Goal: Information Seeking & Learning: Learn about a topic

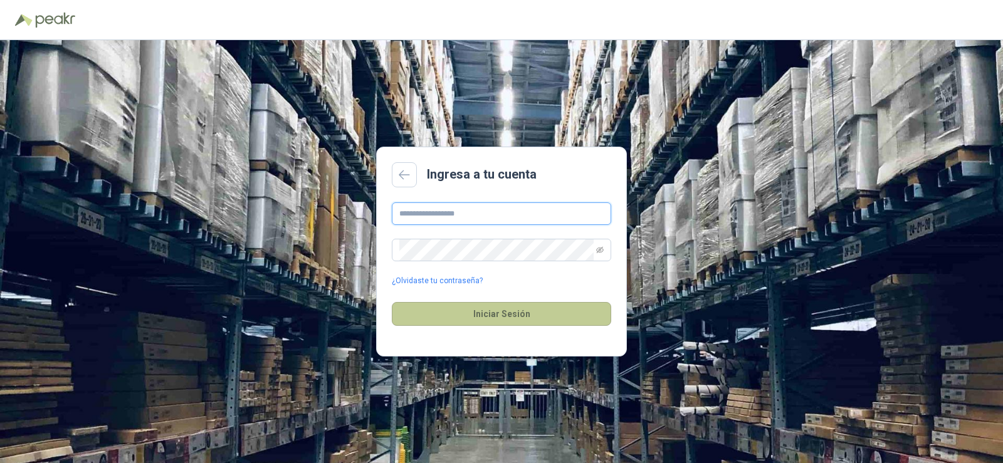
type input "**********"
click at [471, 310] on button "Iniciar Sesión" at bounding box center [501, 314] width 219 height 24
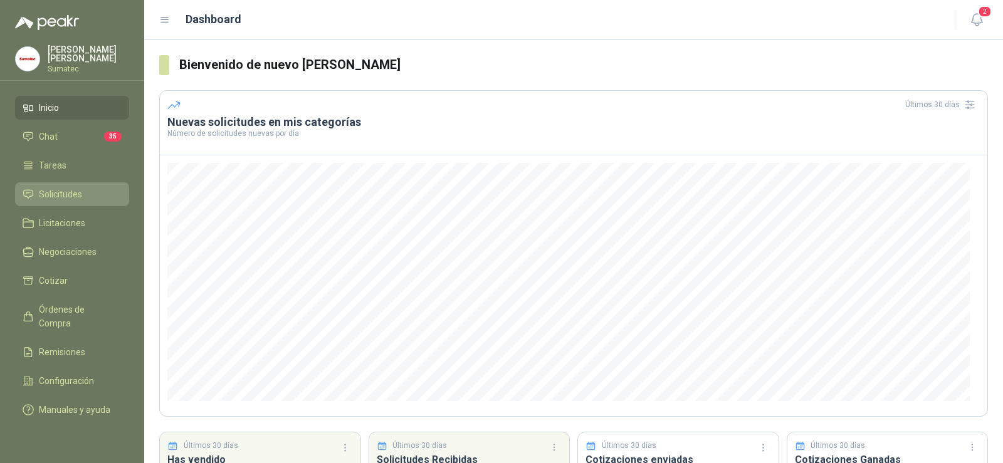
click at [50, 187] on span "Solicitudes" at bounding box center [60, 194] width 43 height 14
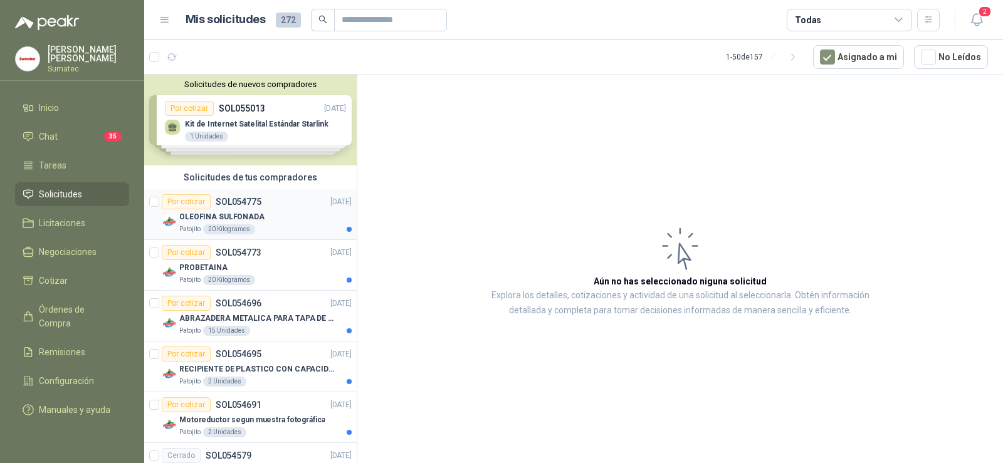
click at [207, 218] on p "OLEOFINA SULFONADA" at bounding box center [221, 217] width 85 height 12
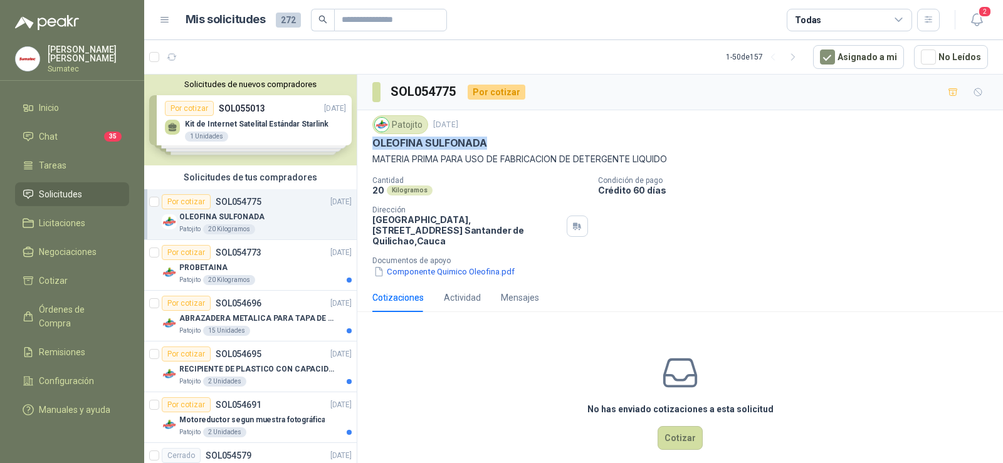
drag, startPoint x: 373, startPoint y: 142, endPoint x: 485, endPoint y: 139, distance: 112.2
click at [485, 139] on p "OLEOFINA SULFONADA" at bounding box center [429, 143] width 115 height 13
copy p "OLEOFINA SULFONADA"
click at [284, 261] on div "PROBETAINA" at bounding box center [265, 267] width 172 height 15
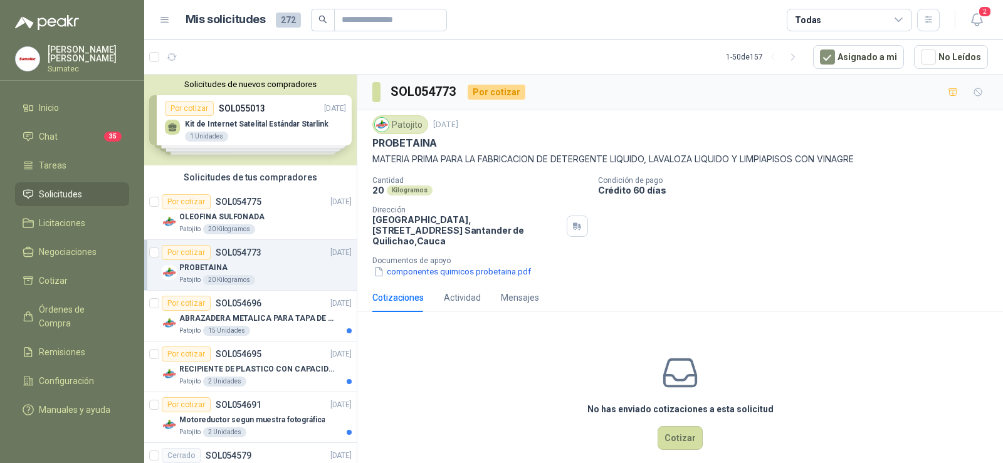
click at [400, 142] on p "PROBETAINA" at bounding box center [404, 143] width 65 height 13
copy p "PROBETAINA"
click at [246, 371] on p "RECIPIENTE DE PLASTICO CON CAPACIDAD DE 1.8 LT PARA LA EXTRACCIÓN MANUAL DE LIQ…" at bounding box center [257, 369] width 156 height 12
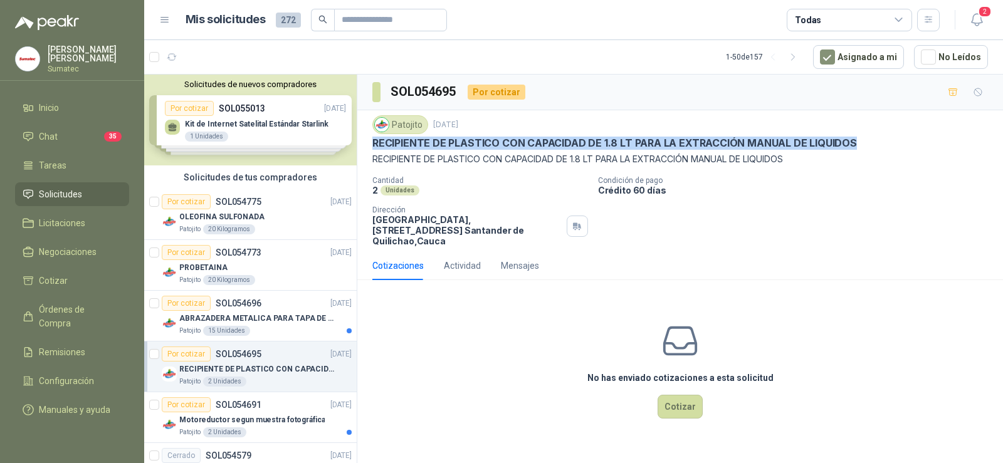
drag, startPoint x: 373, startPoint y: 138, endPoint x: 849, endPoint y: 138, distance: 476.3
click at [849, 138] on p "RECIPIENTE DE PLASTICO CON CAPACIDAD DE 1.8 LT PARA LA EXTRACCIÓN MANUAL DE LIQ…" at bounding box center [614, 143] width 484 height 13
copy p "RECIPIENTE DE PLASTICO CON CAPACIDAD DE 1.8 LT PARA LA EXTRACCIÓN MANUAL DE LIQ…"
click at [288, 424] on p "Motoreductor segun muestra fotográfica" at bounding box center [251, 420] width 145 height 12
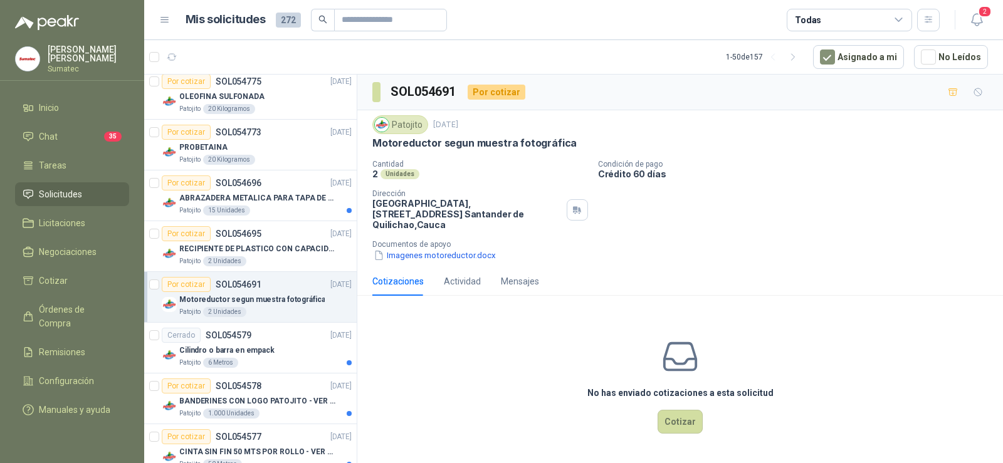
scroll to position [125, 0]
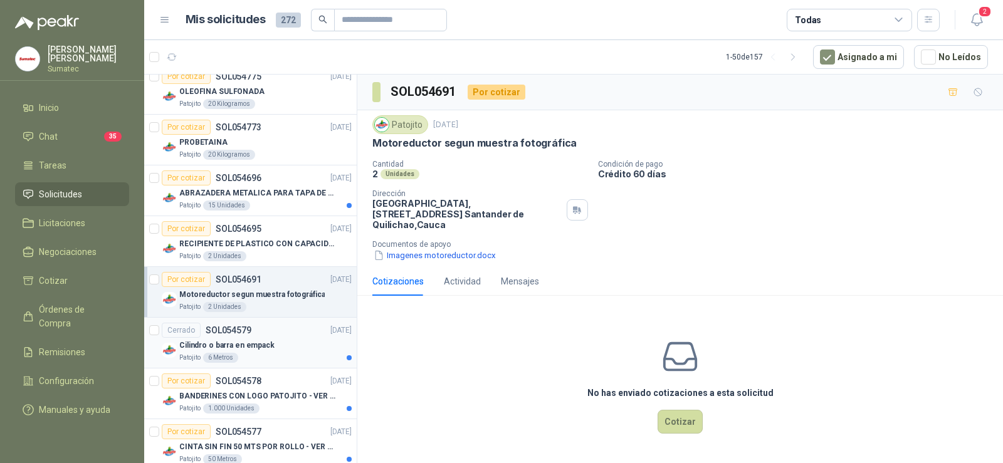
click at [310, 348] on div "Cilindro o barra en empack" at bounding box center [265, 345] width 172 height 15
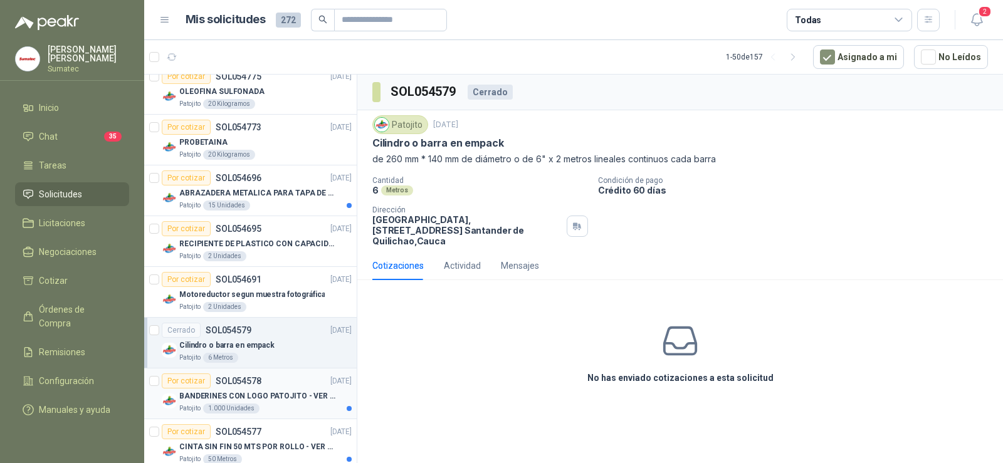
click at [287, 397] on p "BANDERINES CON LOGO PATOJITO - VER DOC ADJUNTO" at bounding box center [257, 396] width 156 height 12
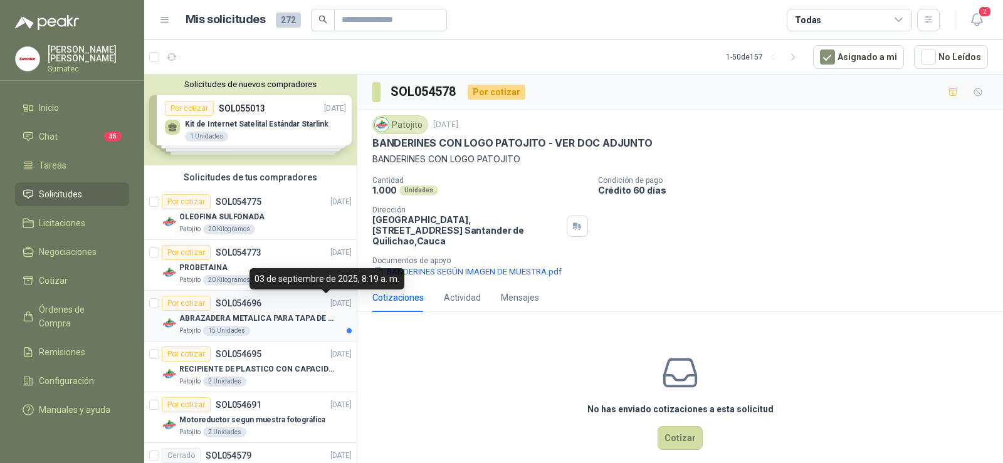
scroll to position [63, 0]
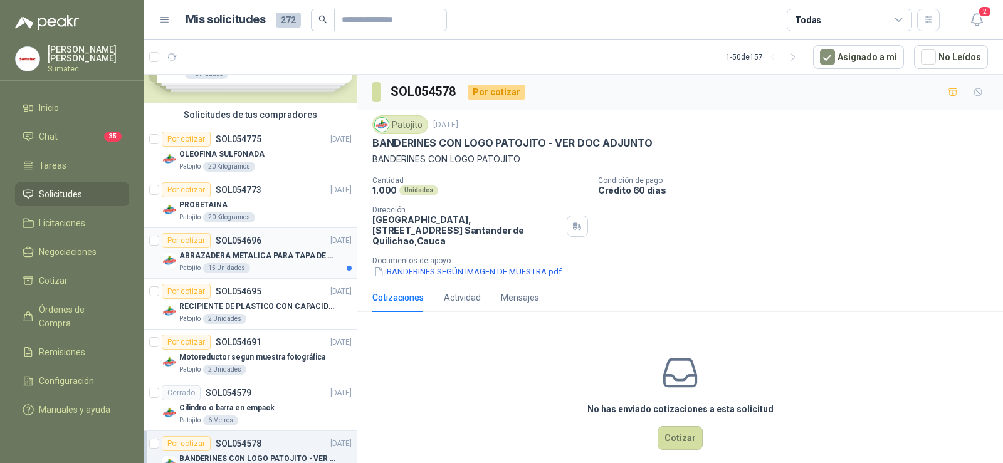
click at [298, 268] on div "Patojito 15 Unidades" at bounding box center [265, 268] width 172 height 10
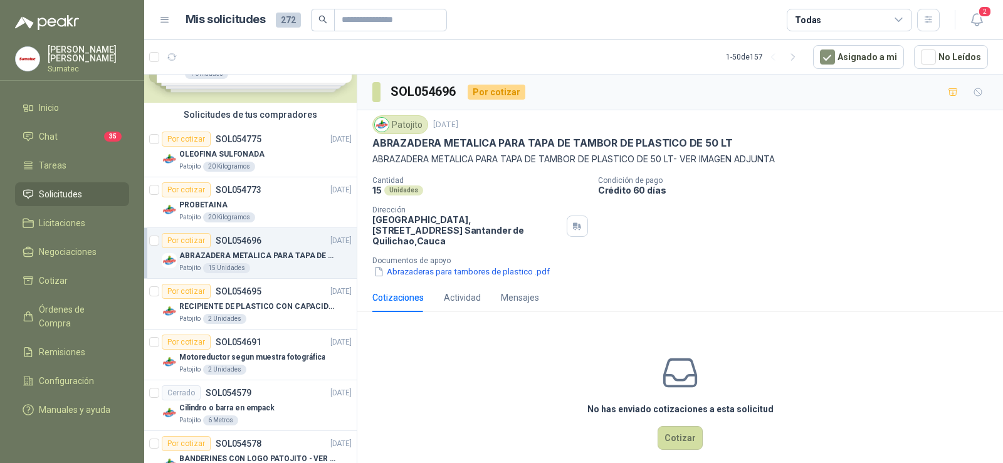
click at [530, 144] on p "ABRAZADERA METALICA PARA TAPA DE TAMBOR DE PLASTICO DE 50 LT" at bounding box center [552, 143] width 360 height 13
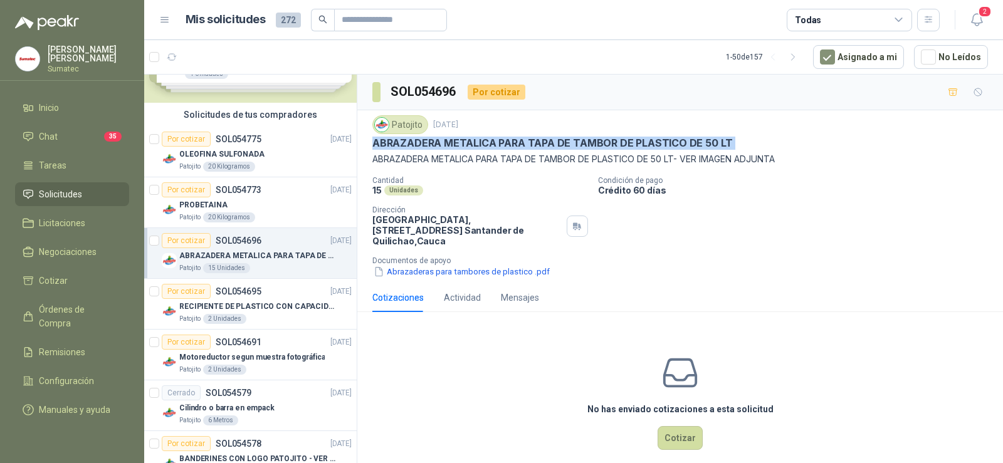
click at [530, 144] on p "ABRAZADERA METALICA PARA TAPA DE TAMBOR DE PLASTICO DE 50 LT" at bounding box center [552, 143] width 360 height 13
copy p "ABRAZADERA METALICA PARA TAPA DE TAMBOR DE PLASTICO DE 50 LT"
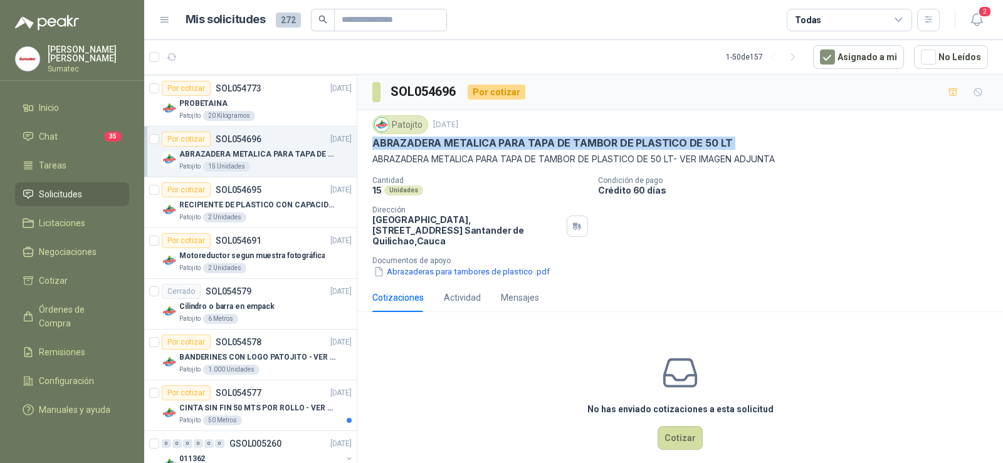
scroll to position [188, 0]
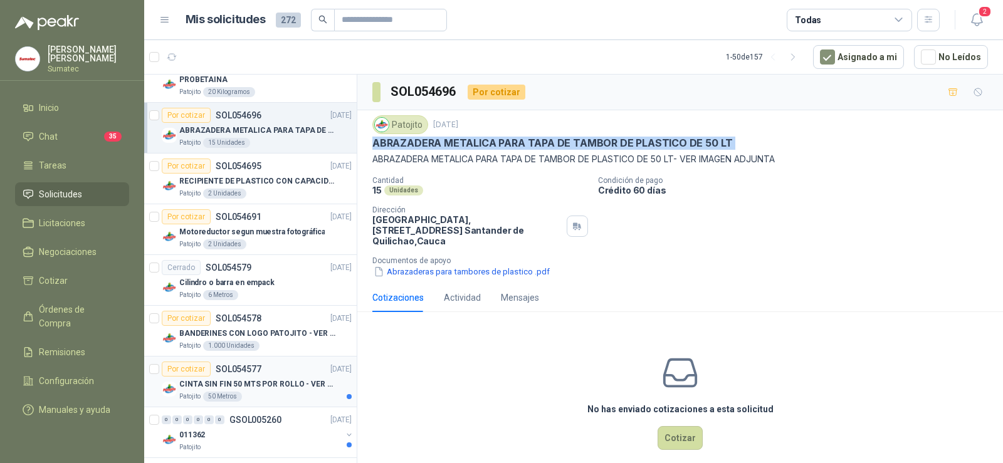
click at [261, 382] on p "CINTA SIN FIN 50 MTS POR ROLLO - VER DOC ADJUNTO" at bounding box center [257, 385] width 156 height 12
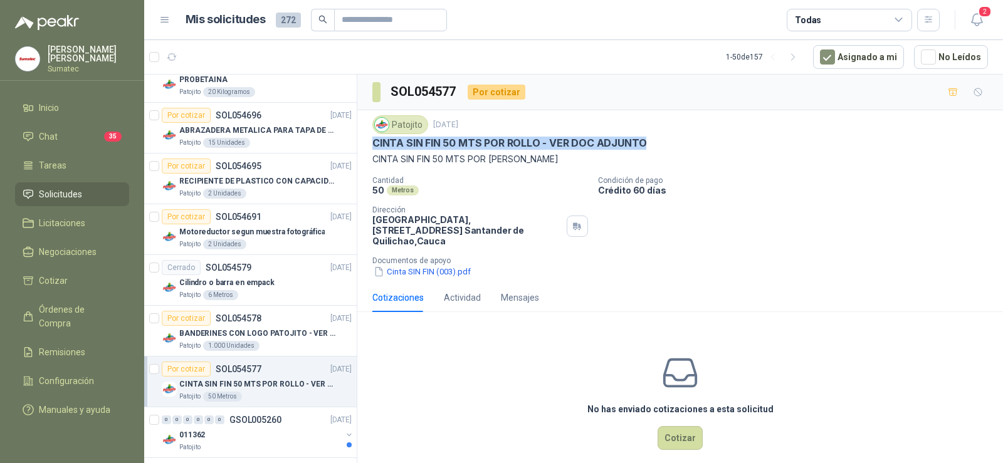
drag, startPoint x: 374, startPoint y: 144, endPoint x: 655, endPoint y: 139, distance: 280.8
click at [655, 139] on div "CINTA SIN FIN 50 MTS POR ROLLO - VER DOC ADJUNTO" at bounding box center [679, 143] width 615 height 13
copy p "CINTA SIN FIN 50 MTS POR ROLLO - VER DOC ADJUNTO"
click at [430, 265] on button "Cinta SIN FIN (003).pdf" at bounding box center [422, 271] width 100 height 13
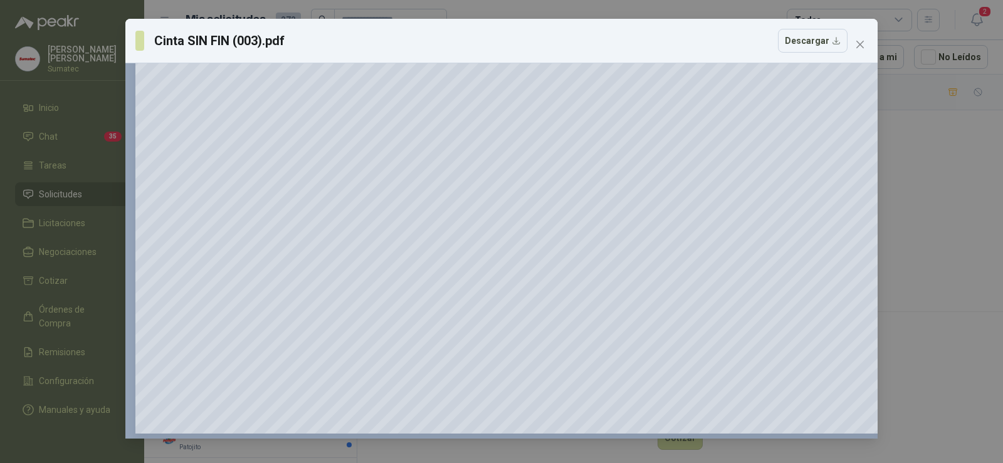
scroll to position [530, 0]
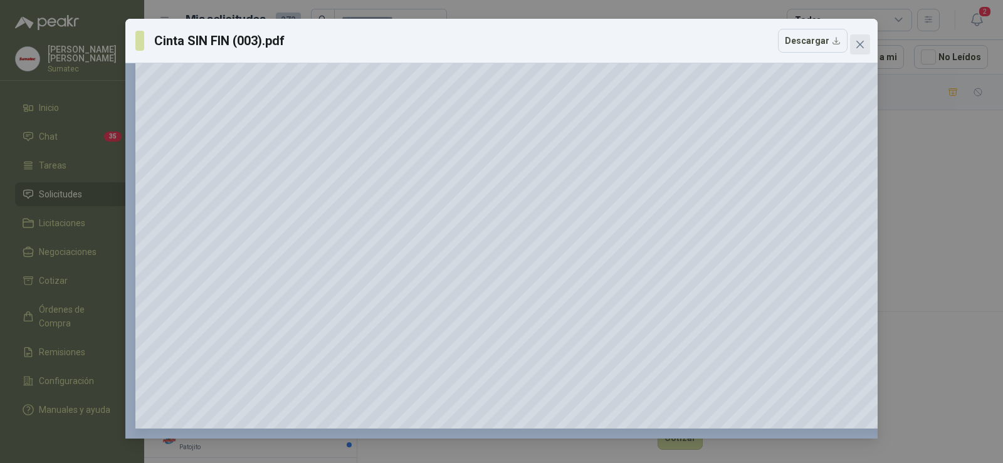
click at [861, 39] on button "Close" at bounding box center [860, 44] width 20 height 20
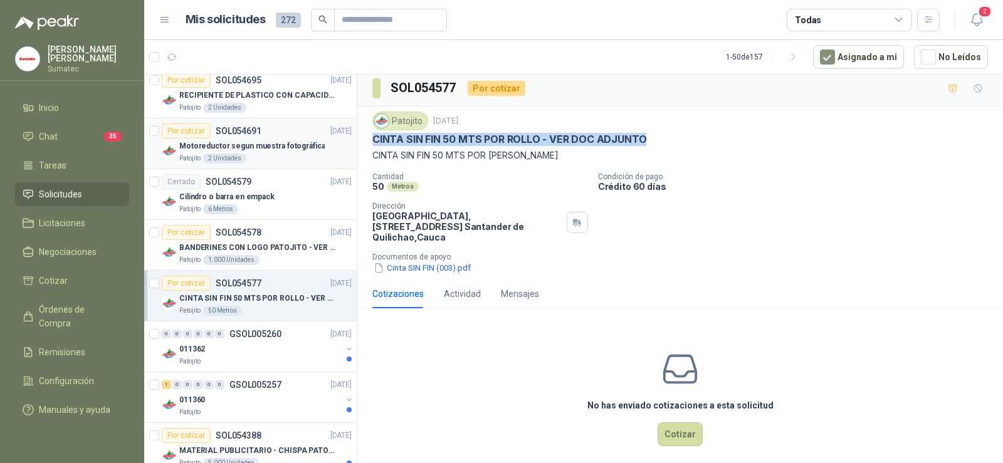
scroll to position [376, 0]
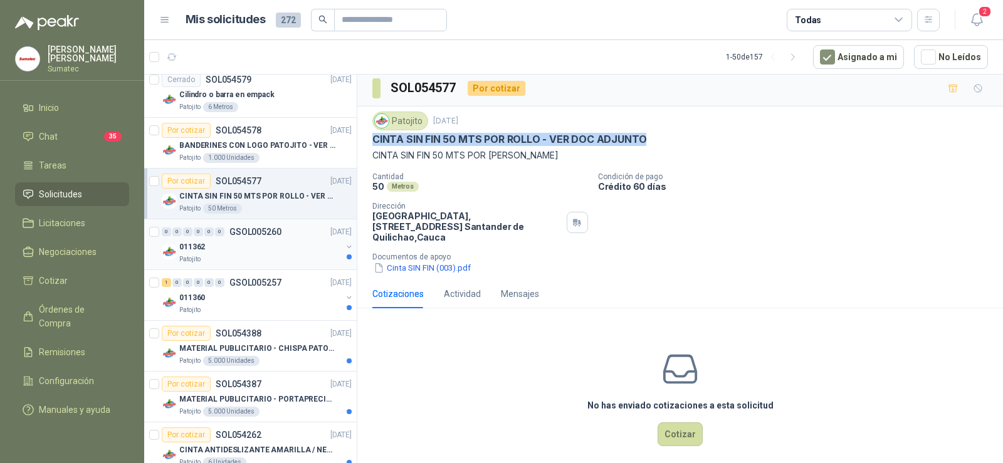
click at [283, 244] on div "011362" at bounding box center [260, 246] width 162 height 15
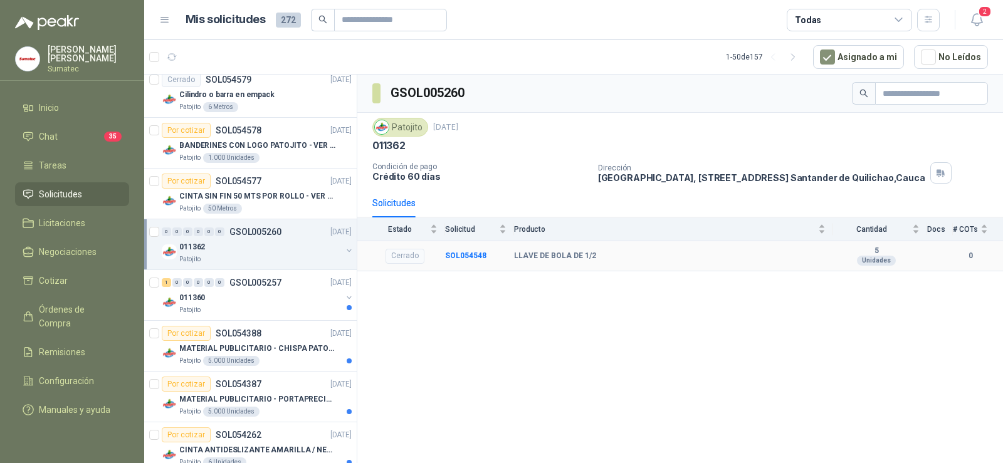
click at [570, 255] on b "LLAVE DE BOLA DE 1/2" at bounding box center [555, 256] width 82 height 10
click at [612, 311] on div "GSOL005260 Patojito [DATE] 011362 Condición de pago Crédito 60 días Dirección […" at bounding box center [680, 271] width 646 height 393
click at [459, 254] on b "SOL054548" at bounding box center [465, 255] width 41 height 9
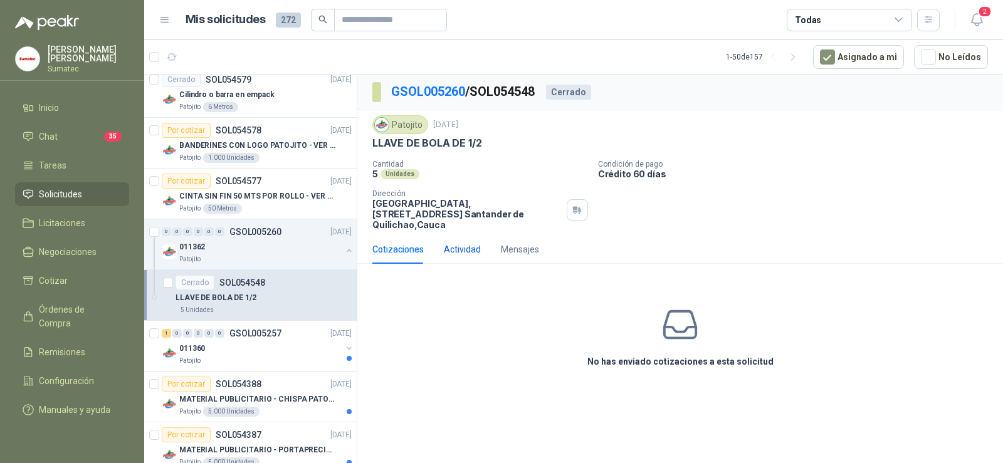
click at [459, 243] on div "Actividad" at bounding box center [462, 250] width 37 height 14
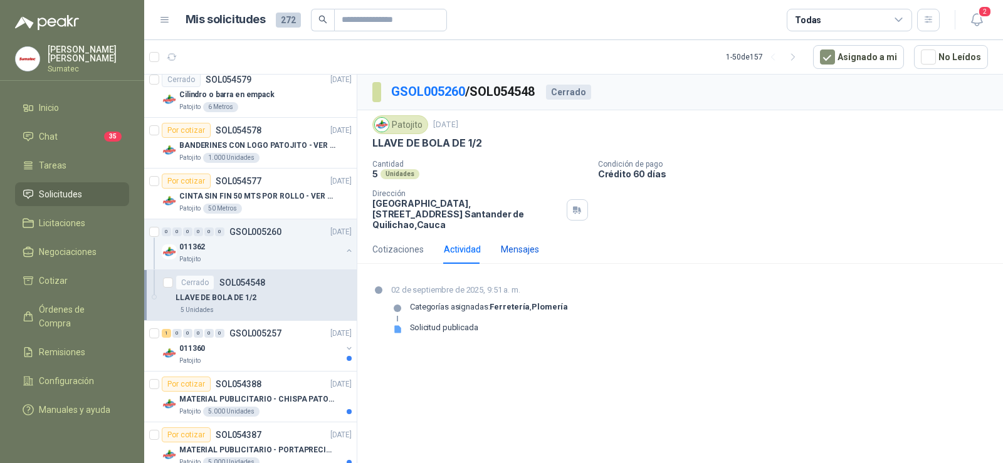
click at [512, 243] on div "Mensajes" at bounding box center [520, 250] width 38 height 14
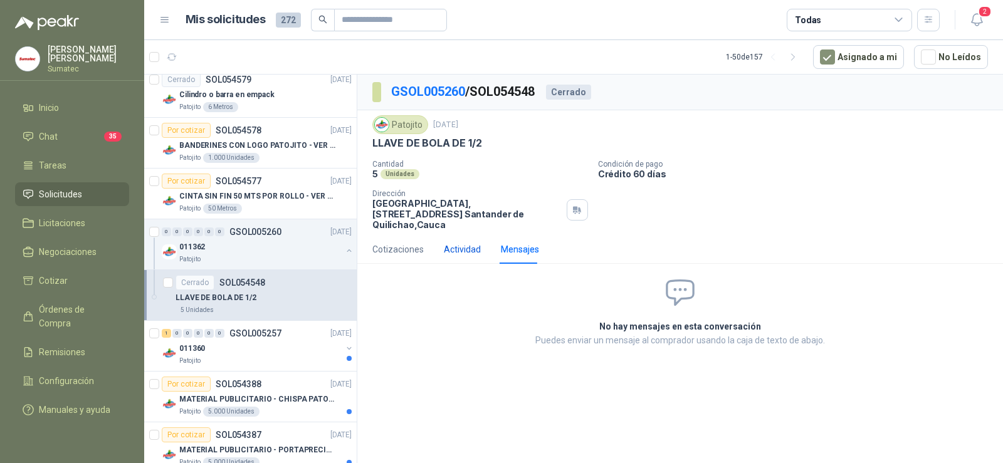
click at [467, 243] on div "Actividad" at bounding box center [462, 250] width 37 height 14
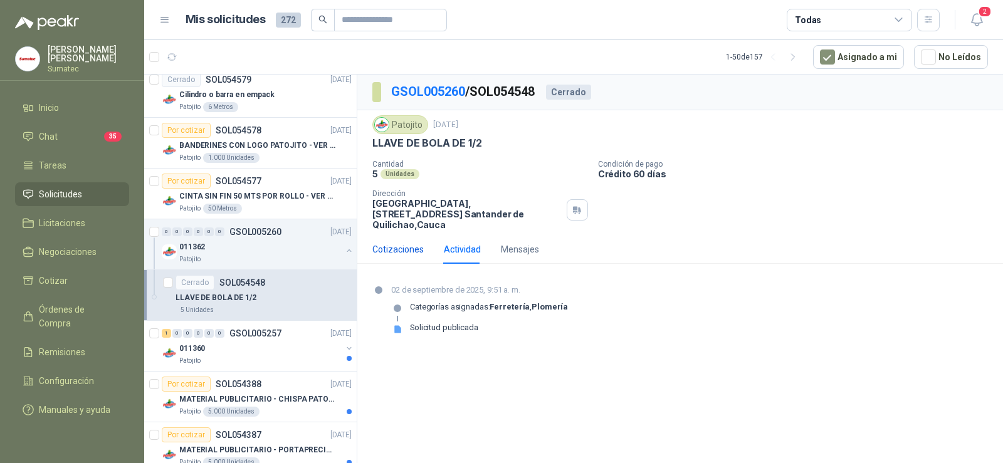
click at [408, 243] on div "Cotizaciones" at bounding box center [397, 250] width 51 height 14
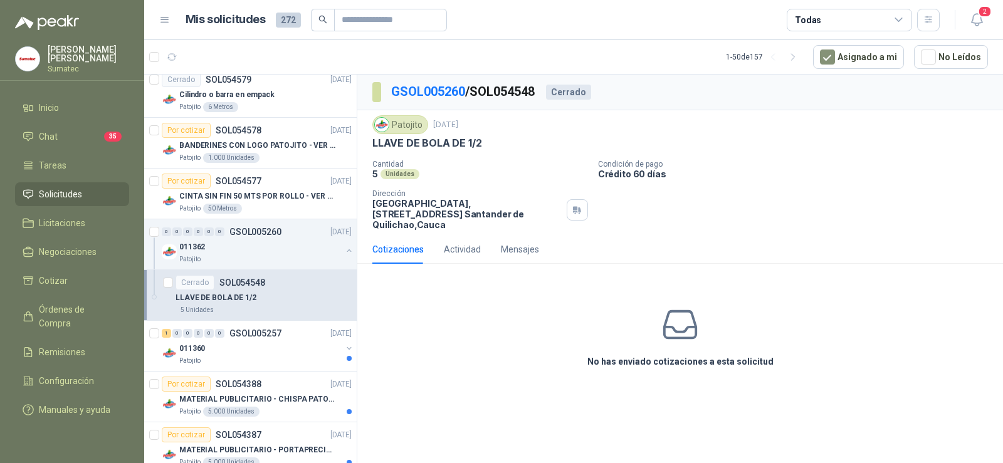
click at [694, 369] on div "No has enviado cotizaciones a esta solicitud" at bounding box center [680, 337] width 646 height 126
click at [692, 369] on div "No has enviado cotizaciones a esta solicitud" at bounding box center [680, 337] width 646 height 126
click at [266, 359] on div "Patojito" at bounding box center [260, 361] width 162 height 10
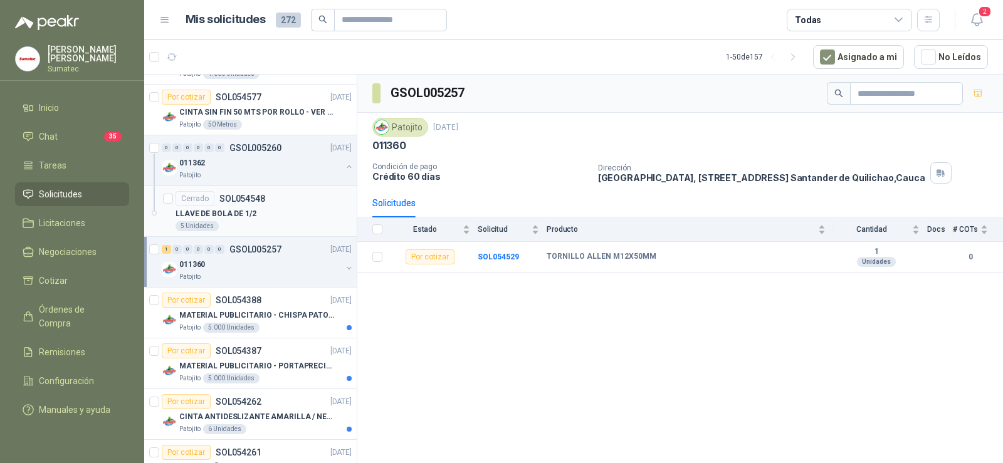
scroll to position [501, 0]
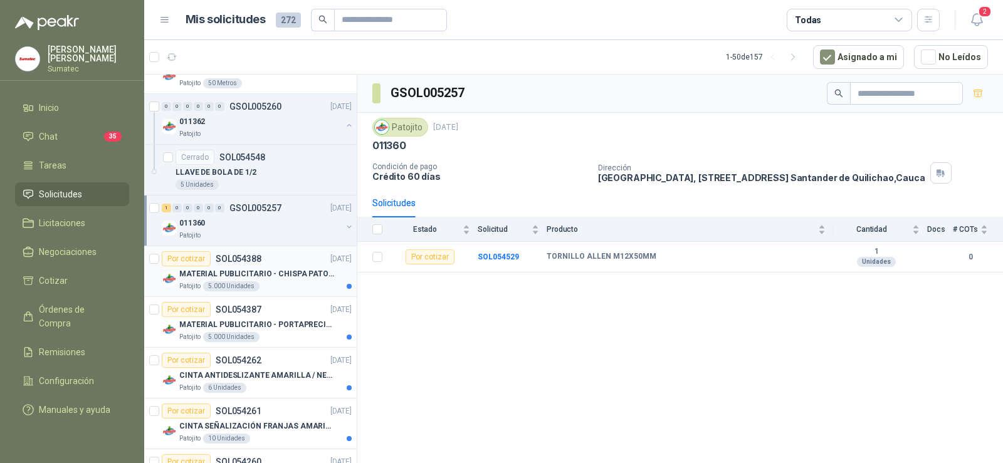
click at [273, 290] on div "Patojito 5.000 Unidades" at bounding box center [265, 286] width 172 height 10
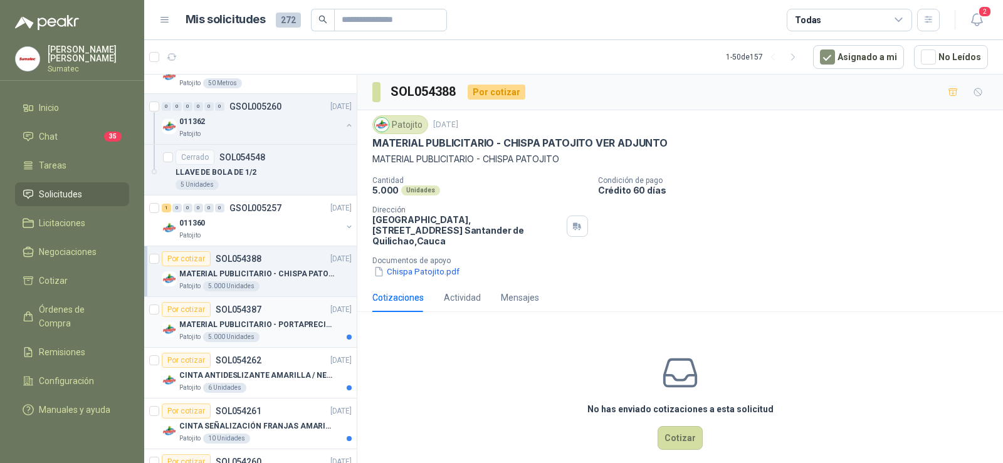
click at [276, 313] on div "Por cotizar SOL054387 [DATE]" at bounding box center [257, 309] width 190 height 15
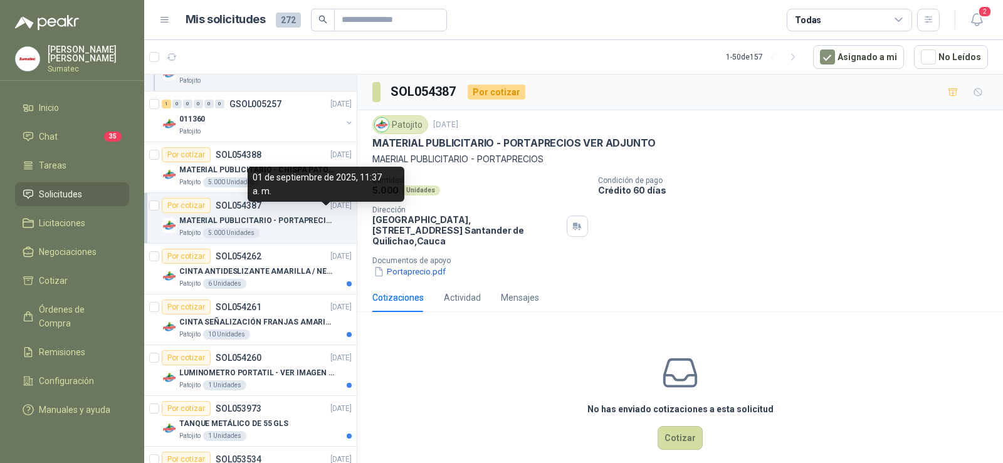
scroll to position [627, 0]
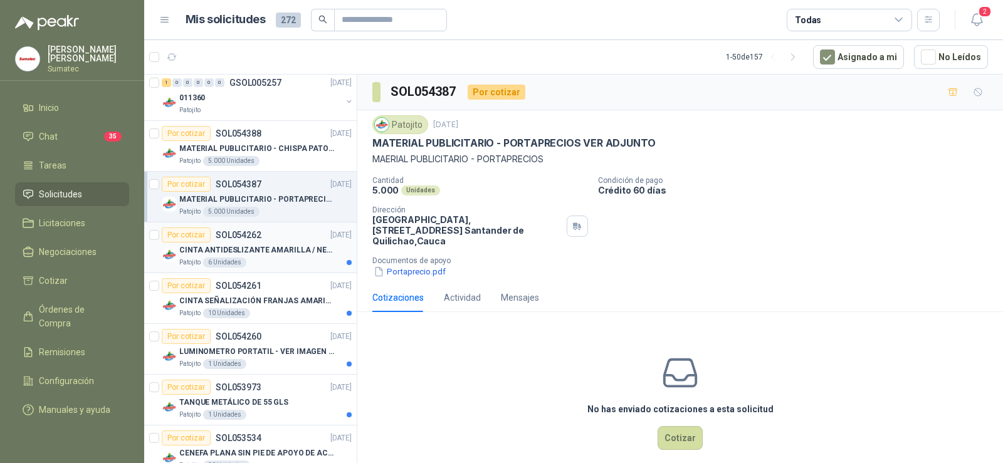
click at [270, 264] on div "Patojito 6 Unidades" at bounding box center [265, 263] width 172 height 10
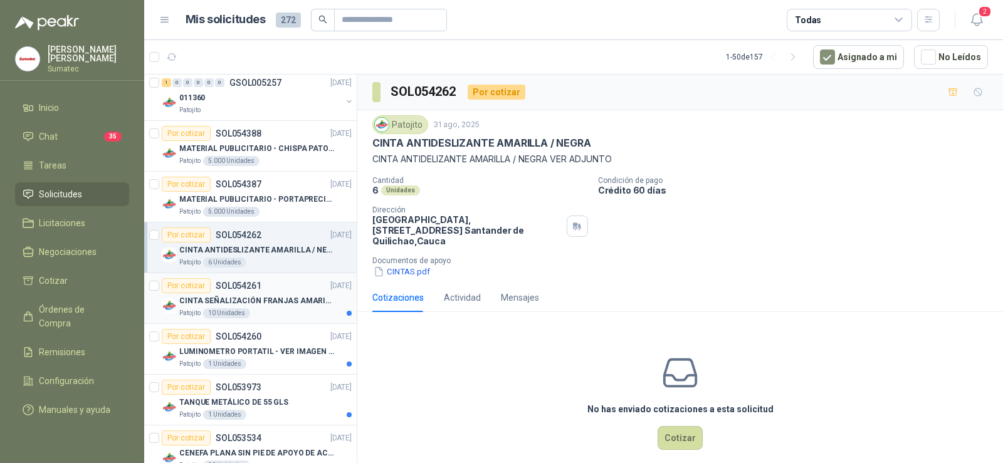
click at [270, 293] on div "CINTA SEÑALIZACIÓN FRANJAS AMARILLAS NEGRA" at bounding box center [265, 300] width 172 height 15
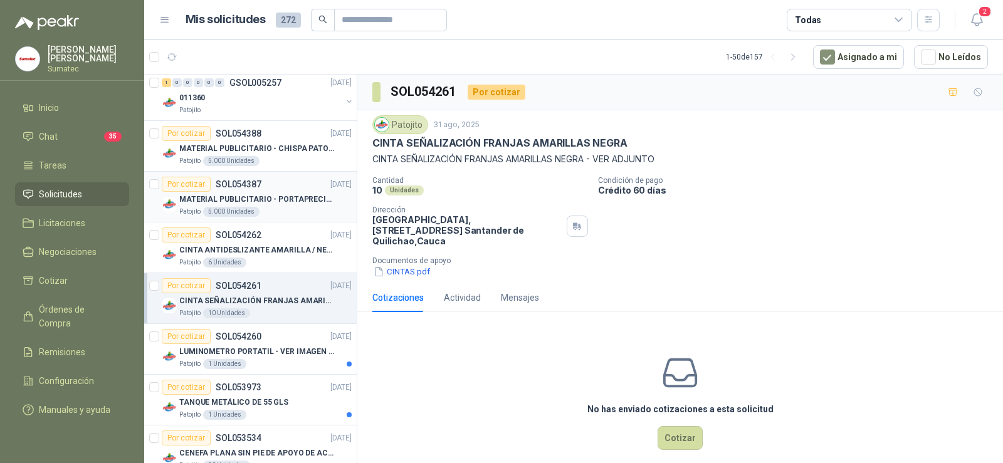
click at [281, 202] on p "MATERIAL PUBLICITARIO - PORTAPRECIOS VER ADJUNTO" at bounding box center [257, 200] width 156 height 12
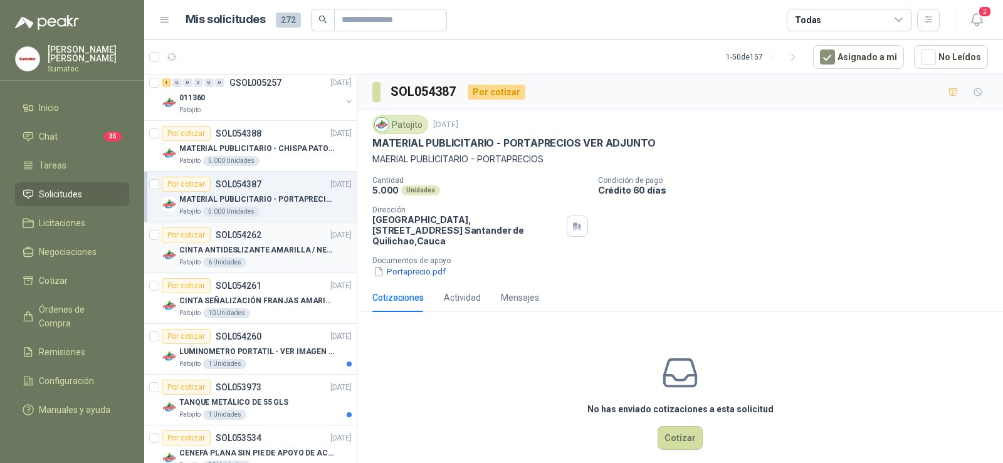
click at [283, 253] on p "CINTA ANTIDESLIZANTE AMARILLA / NEGRA" at bounding box center [257, 250] width 156 height 12
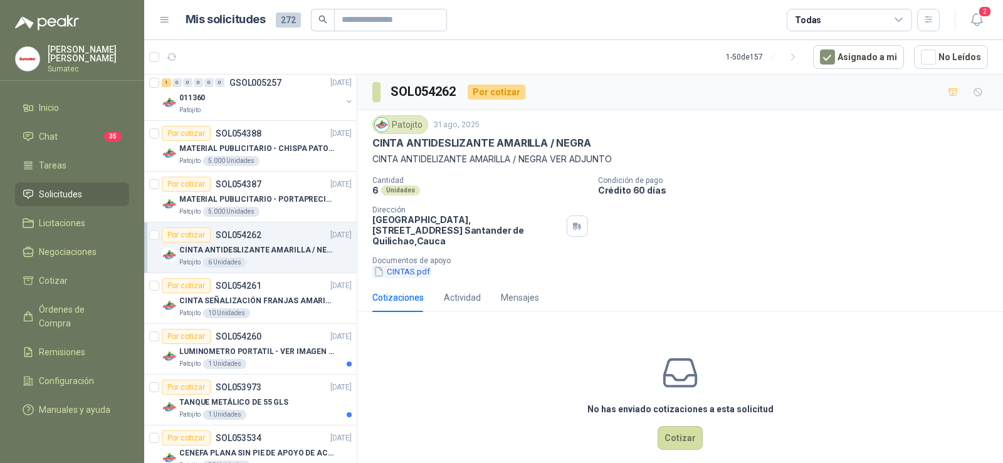
click at [401, 265] on button "CINTAS.pdf" at bounding box center [401, 271] width 59 height 13
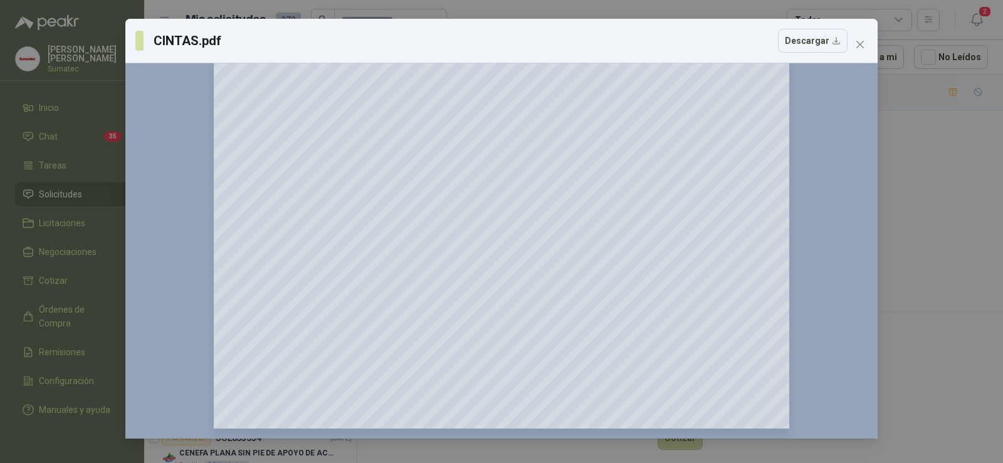
scroll to position [13, 0]
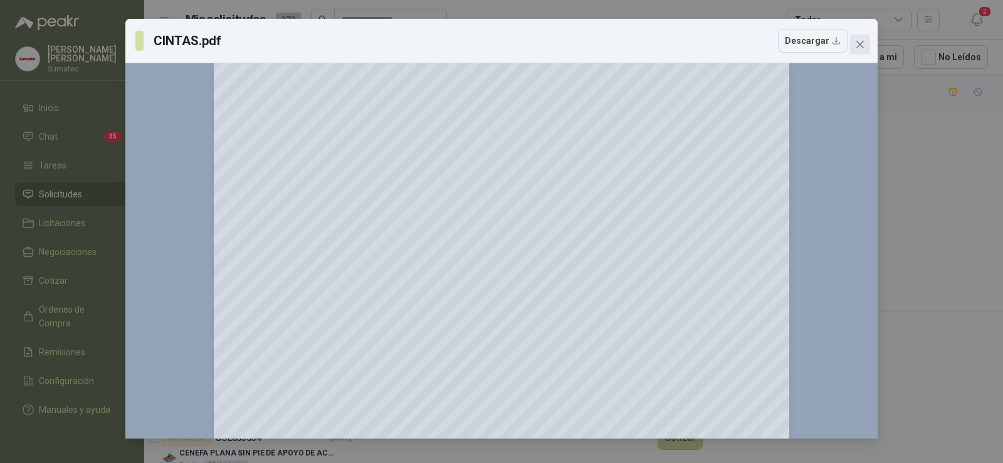
click at [862, 46] on icon "close" at bounding box center [860, 45] width 8 height 8
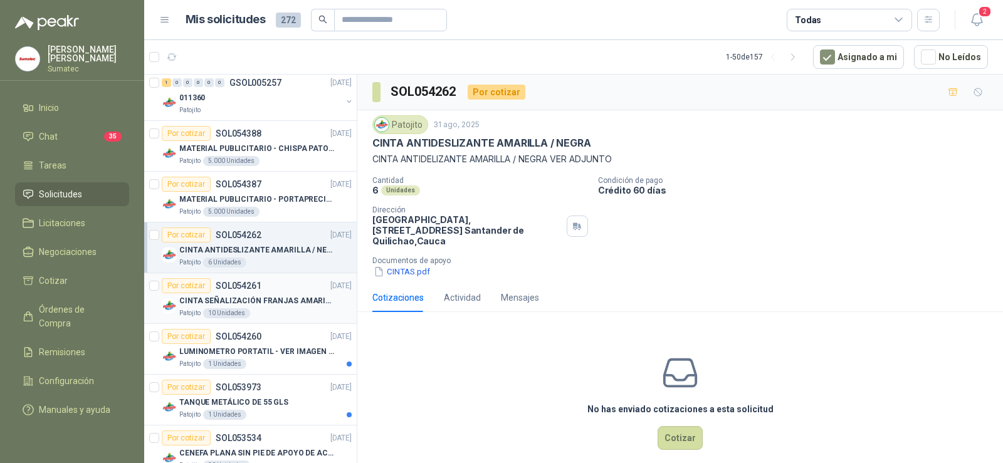
click at [264, 298] on p "CINTA SEÑALIZACIÓN FRANJAS AMARILLAS NEGRA" at bounding box center [257, 301] width 156 height 12
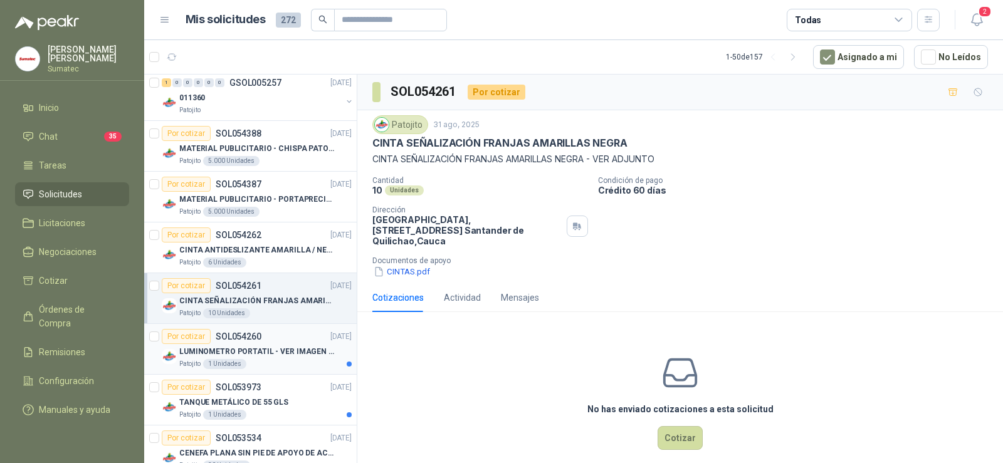
click at [263, 362] on div "Patojito 1 Unidades" at bounding box center [265, 364] width 172 height 10
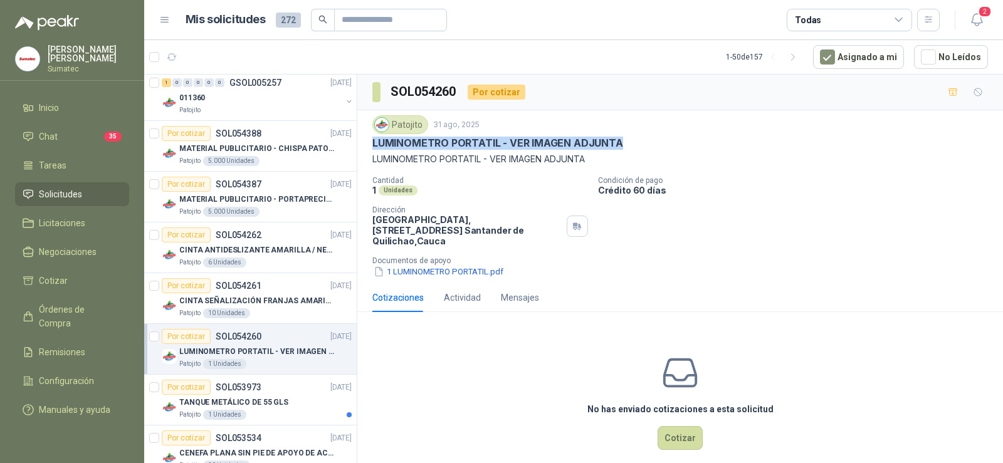
drag, startPoint x: 374, startPoint y: 147, endPoint x: 619, endPoint y: 141, distance: 244.5
click at [619, 141] on p "LUMINOMETRO PORTATIL - VER IMAGEN ADJUNTA" at bounding box center [497, 143] width 251 height 13
copy p "LUMINOMETRO PORTATIL - VER IMAGEN ADJUNTA"
click at [384, 154] on p "LUMINOMETRO PORTATIL - VER IMAGEN ADJUNTA" at bounding box center [679, 159] width 615 height 14
click at [446, 265] on button "1 LUMINOMETRO PORTATIL.pdf" at bounding box center [438, 271] width 132 height 13
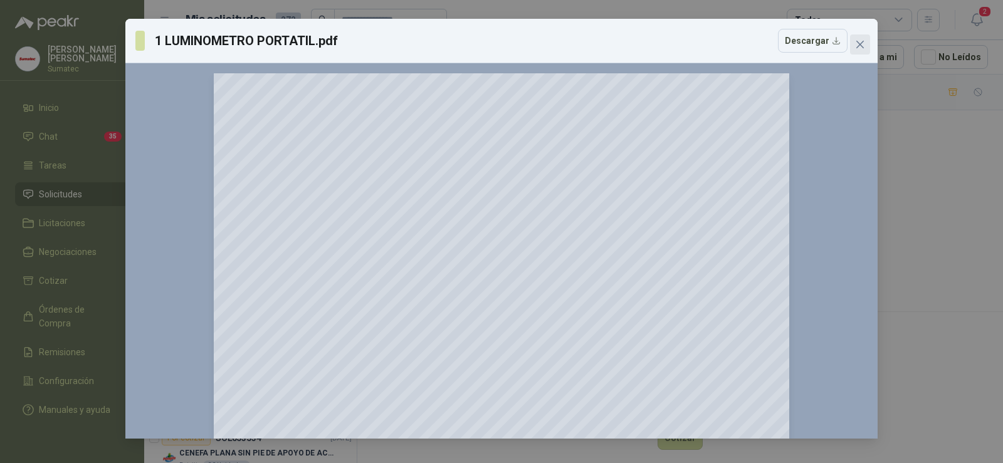
click at [865, 42] on span "Close" at bounding box center [860, 44] width 20 height 10
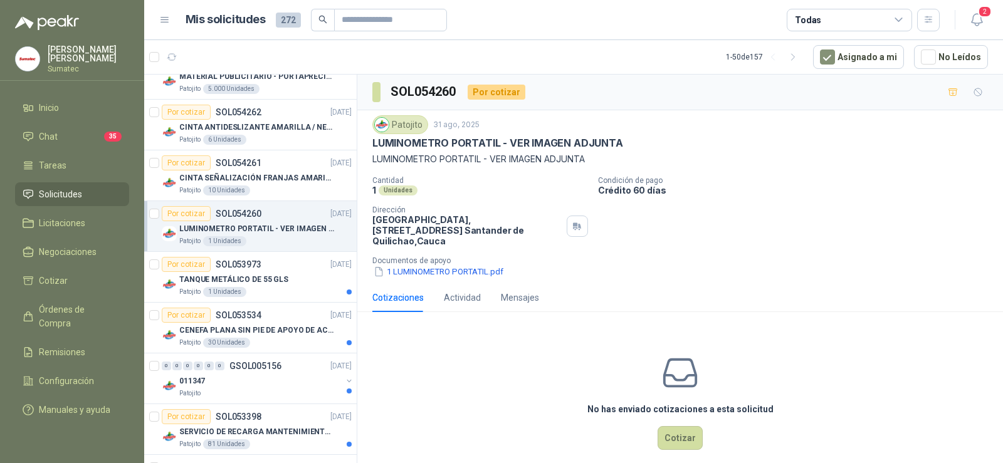
scroll to position [752, 0]
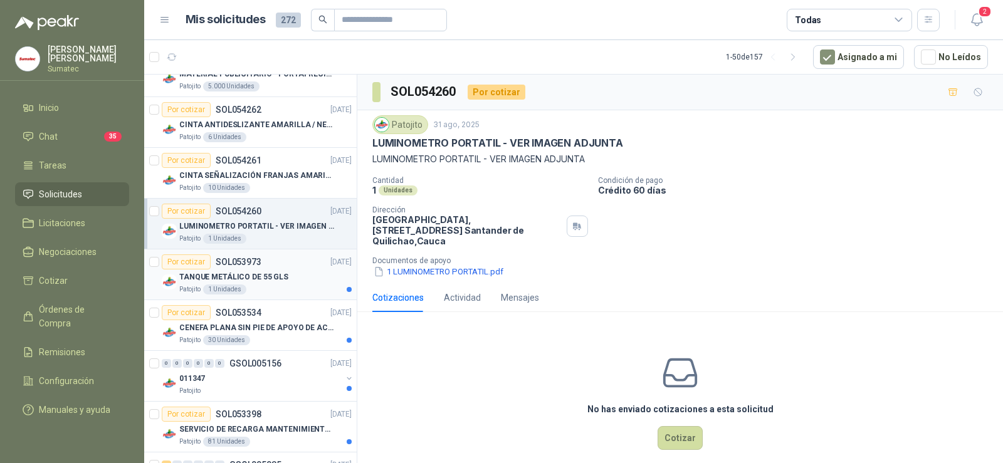
click at [298, 273] on div "TANQUE METÁLICO DE 55 GLS" at bounding box center [265, 276] width 172 height 15
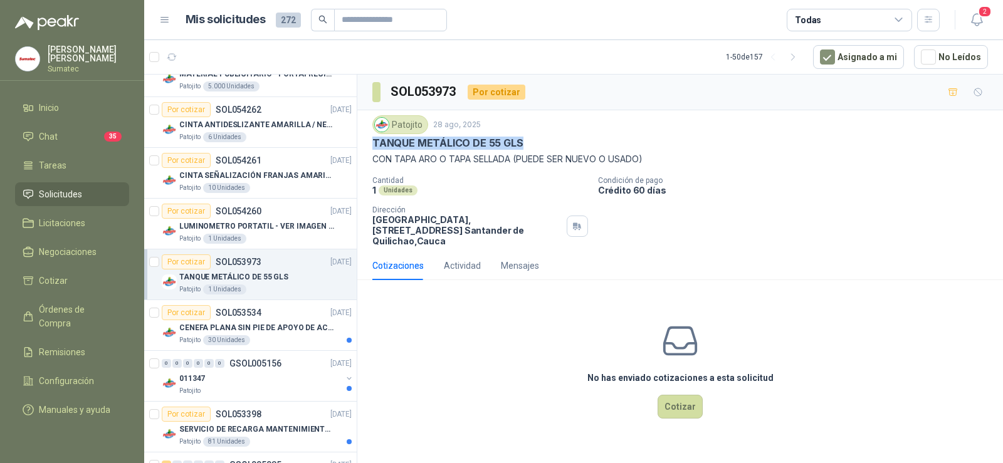
drag, startPoint x: 372, startPoint y: 142, endPoint x: 524, endPoint y: 145, distance: 152.3
click at [524, 145] on div "Patojito [DATE] TANQUE METÁLICO DE 55 GLS CON TAPA ARO O TAPA SELLADA (PUEDE SE…" at bounding box center [680, 180] width 646 height 141
copy p "TANQUE METÁLICO DE 55 GLS"
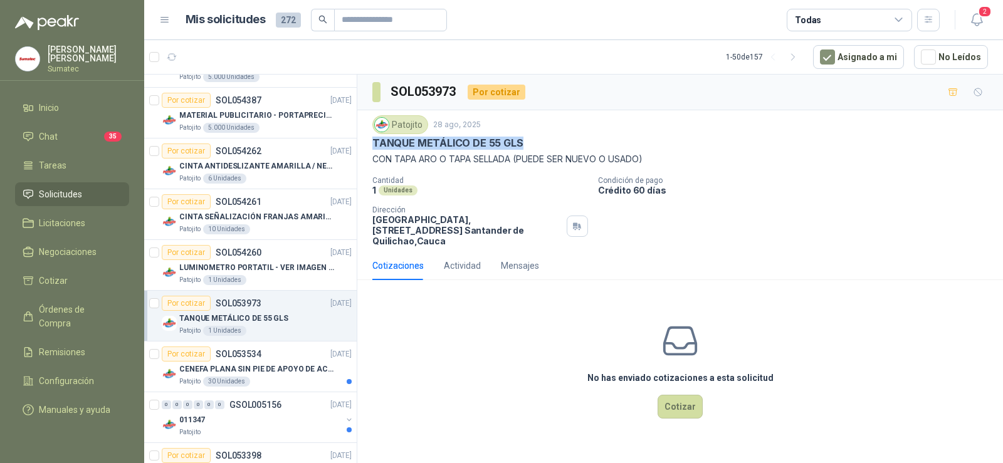
scroll to position [689, 0]
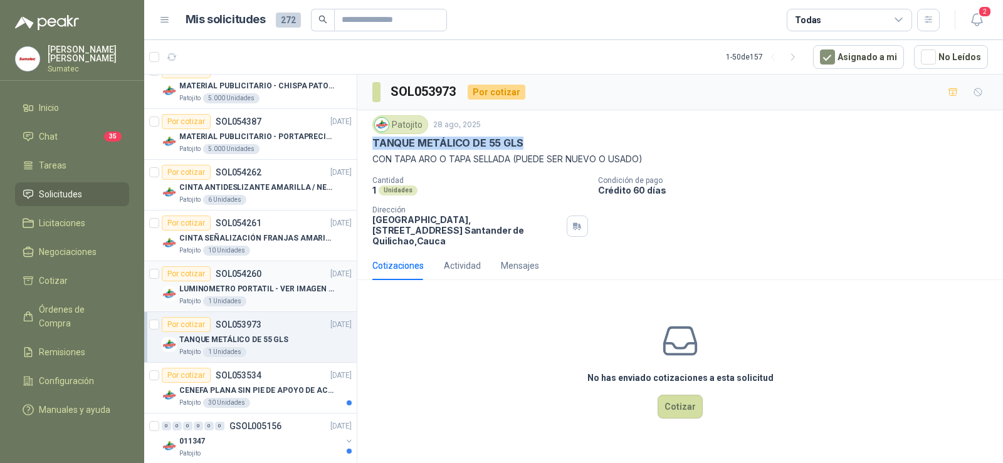
click at [261, 288] on p "LUMINOMETRO PORTATIL - VER IMAGEN ADJUNTA" at bounding box center [257, 289] width 156 height 12
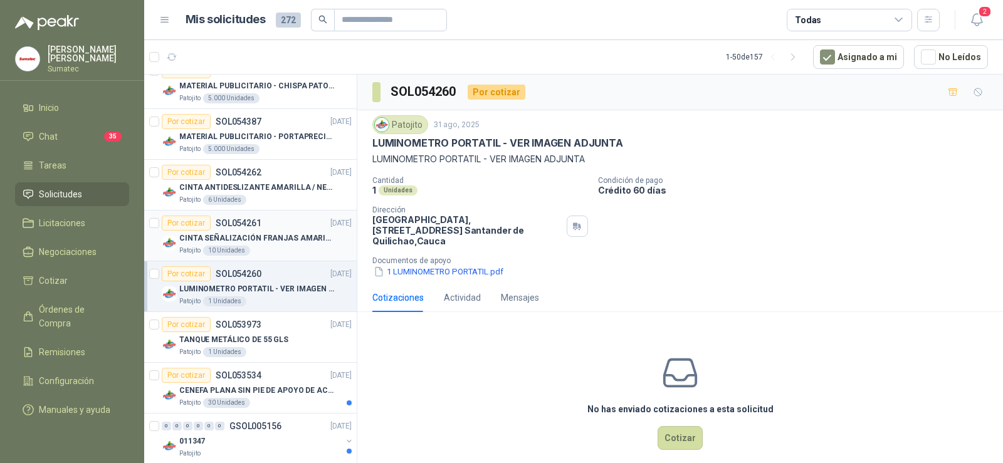
click at [261, 241] on p "CINTA SEÑALIZACIÓN FRANJAS AMARILLAS NEGRA" at bounding box center [257, 239] width 156 height 12
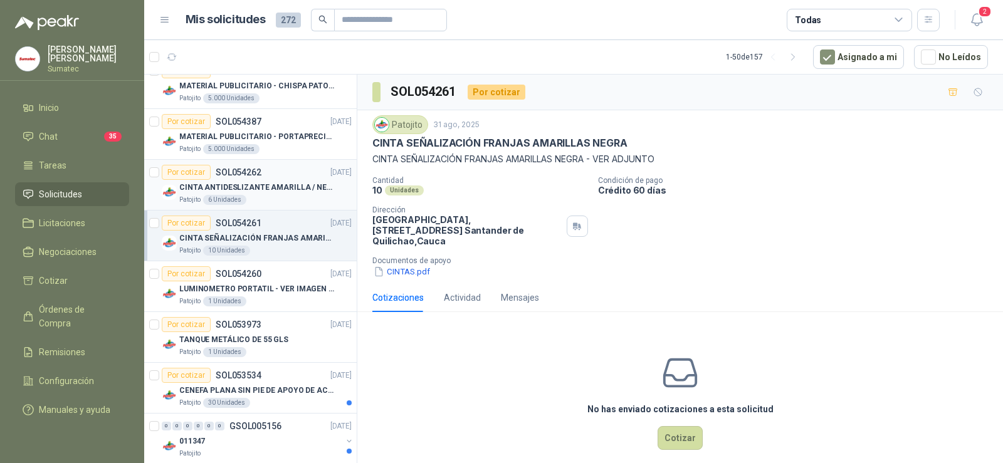
click at [273, 189] on p "CINTA ANTIDESLIZANTE AMARILLA / NEGRA" at bounding box center [257, 188] width 156 height 12
click at [273, 234] on p "CINTA SEÑALIZACIÓN FRANJAS AMARILLAS NEGRA" at bounding box center [257, 239] width 156 height 12
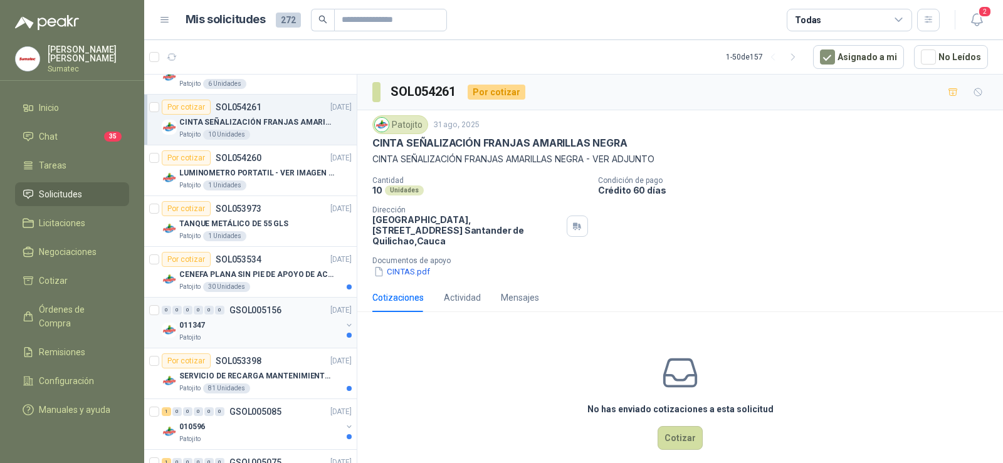
scroll to position [815, 0]
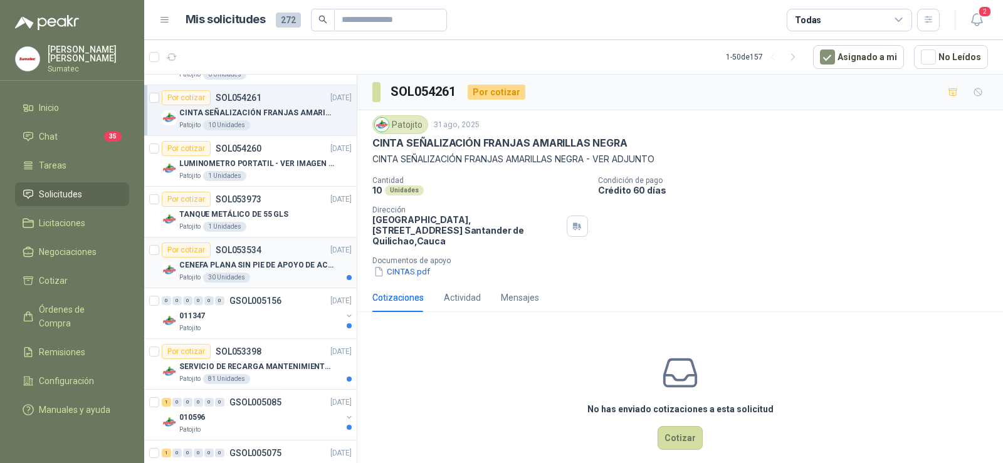
click at [275, 274] on div "Patojito 30 Unidades" at bounding box center [265, 278] width 172 height 10
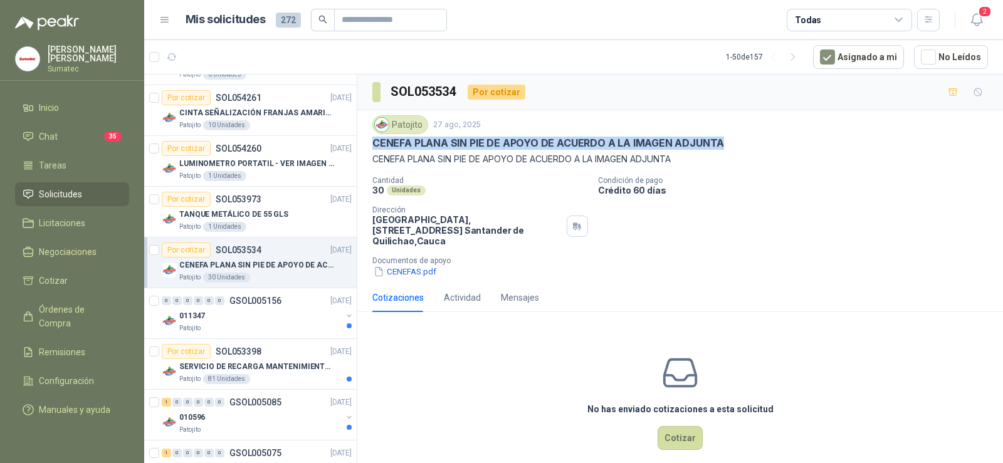
drag, startPoint x: 374, startPoint y: 141, endPoint x: 741, endPoint y: 144, distance: 366.6
click at [741, 144] on div "CENEFA PLANA SIN PIE DE APOYO DE ACUERDO A LA IMAGEN ADJUNTA" at bounding box center [679, 143] width 615 height 13
copy p "CENEFA PLANA SIN PIE DE APOYO DE ACUERDO A LA IMAGEN ADJUNTA"
click at [414, 265] on button "CENEFAS.pdf" at bounding box center [404, 271] width 65 height 13
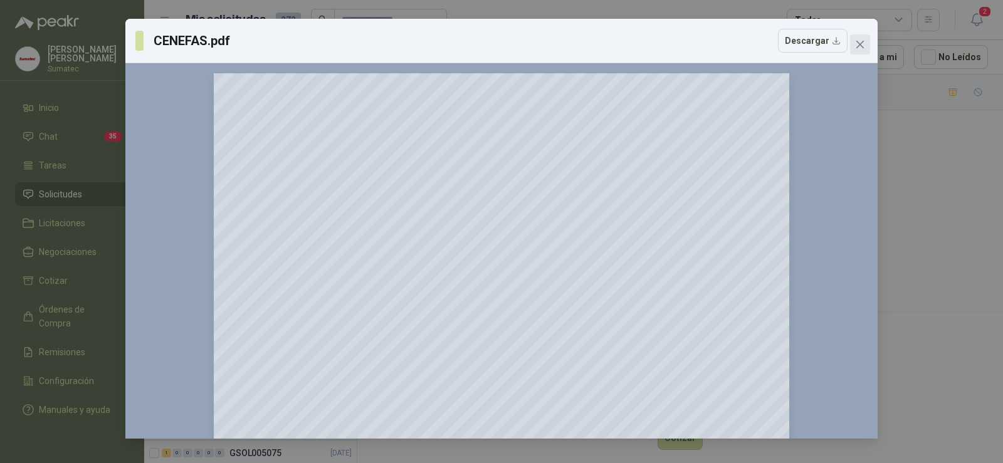
click at [860, 43] on icon "close" at bounding box center [860, 44] width 10 height 10
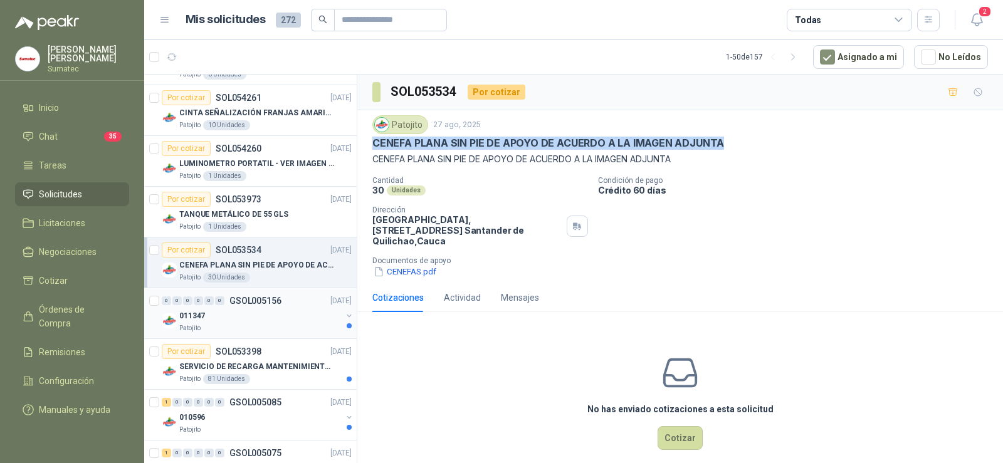
click at [273, 306] on div "0 0 0 0 0 0 GSOL005156 [DATE]" at bounding box center [258, 300] width 192 height 15
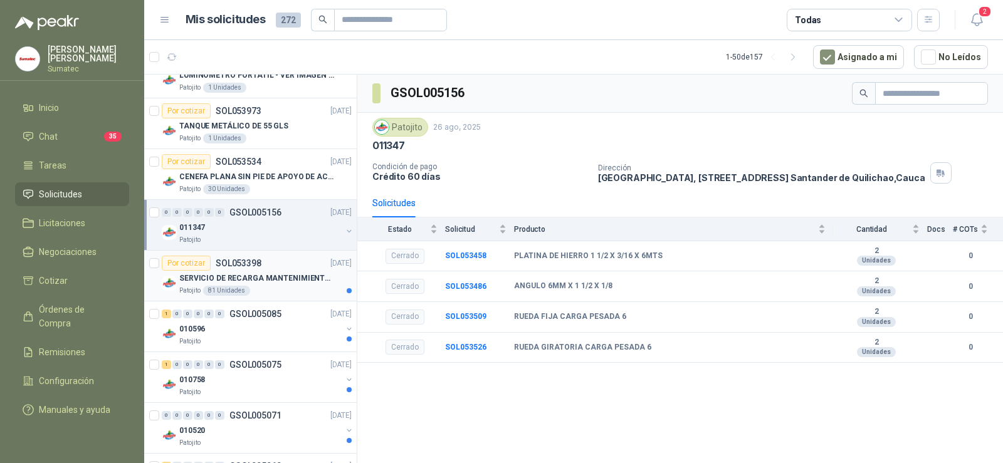
scroll to position [940, 0]
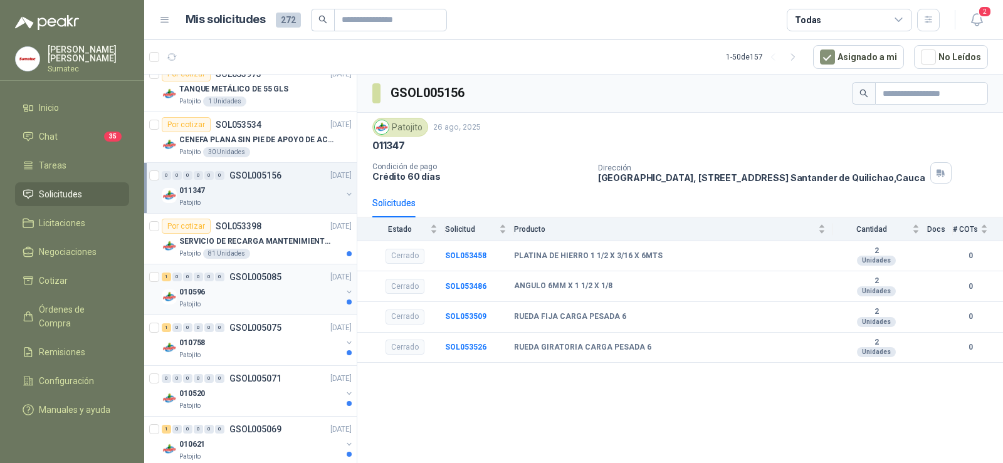
click at [264, 301] on div "Patojito" at bounding box center [260, 305] width 162 height 10
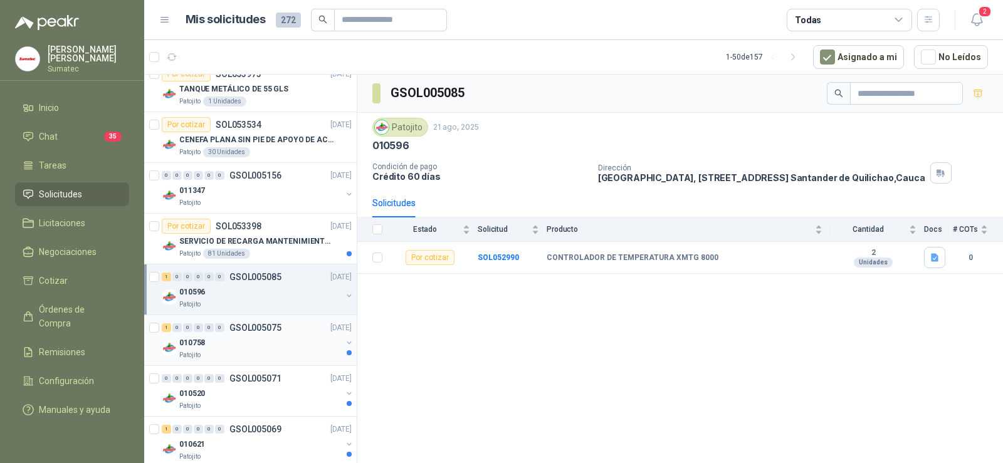
click at [241, 347] on div "010758" at bounding box center [260, 342] width 162 height 15
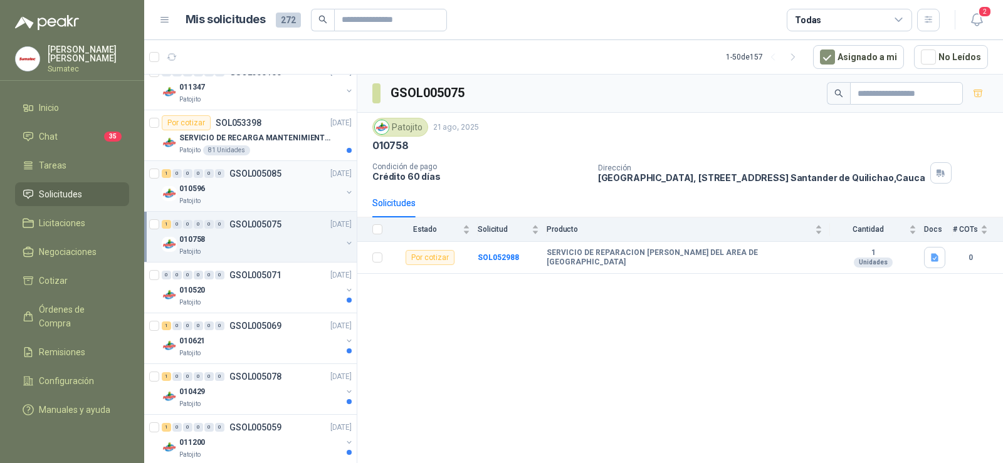
scroll to position [1065, 0]
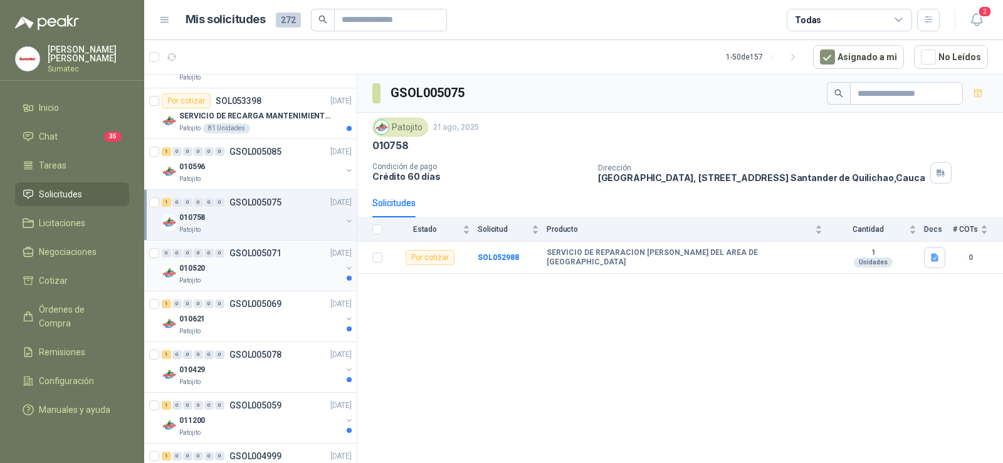
click at [280, 274] on div "010520" at bounding box center [260, 268] width 162 height 15
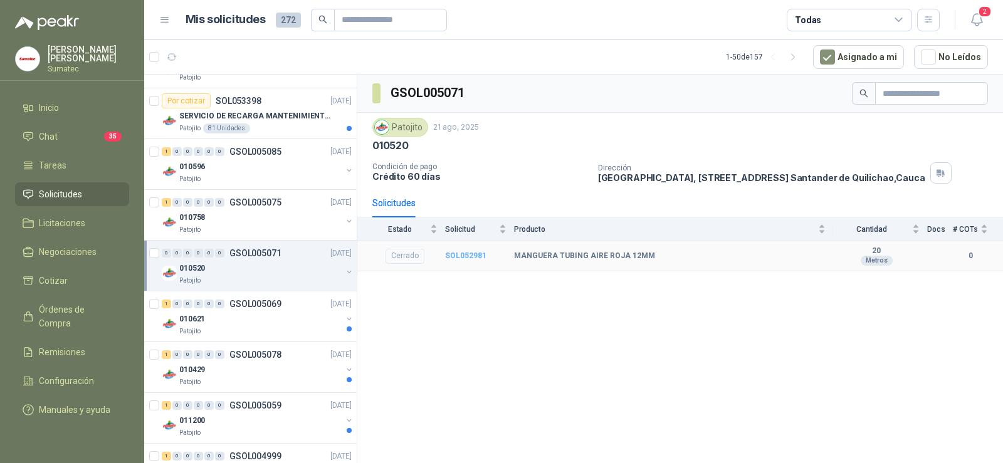
click at [458, 258] on b "SOL052981" at bounding box center [465, 255] width 41 height 9
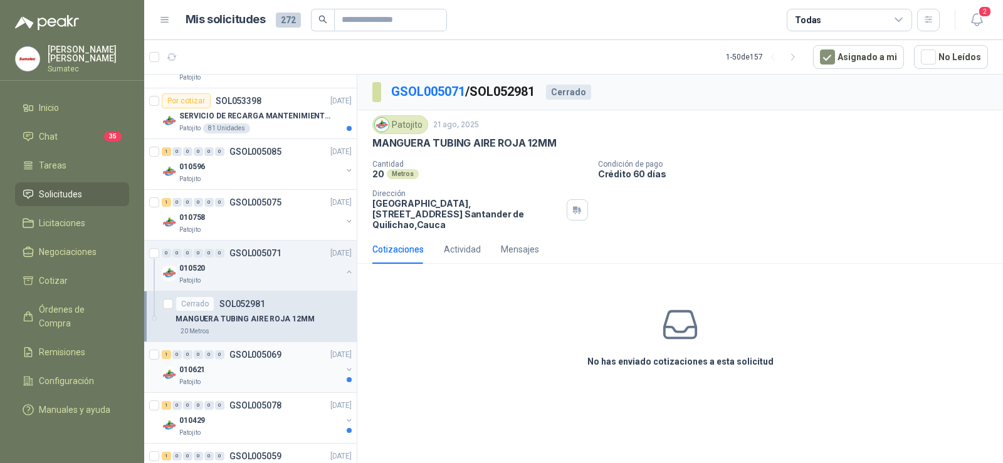
click at [240, 374] on div "010621" at bounding box center [260, 369] width 162 height 15
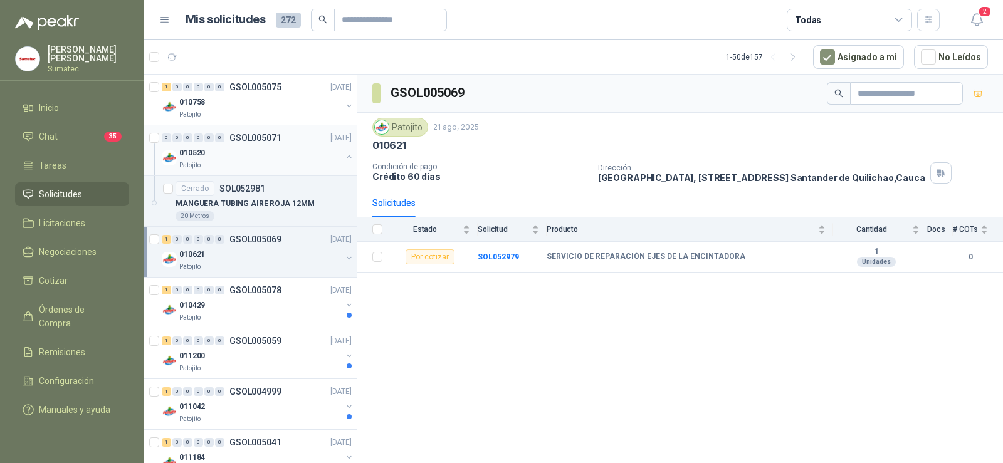
scroll to position [1191, 0]
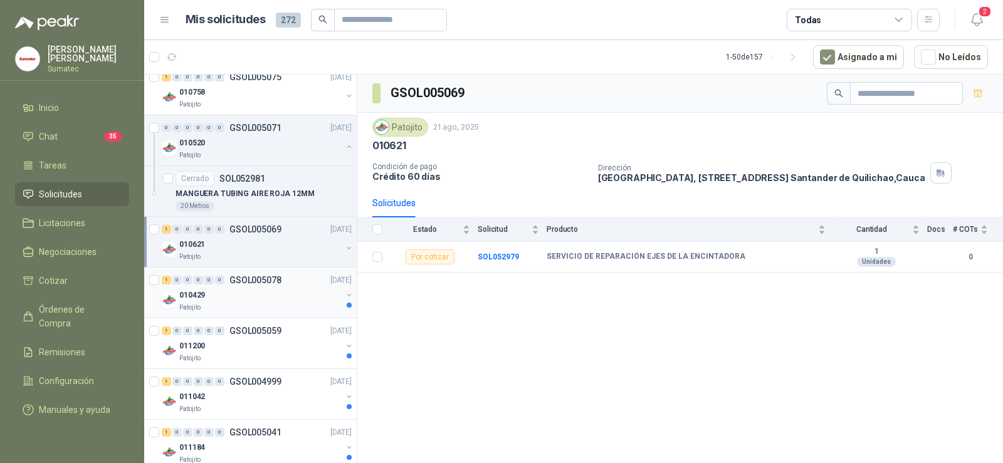
click at [244, 300] on div "010429" at bounding box center [260, 295] width 162 height 15
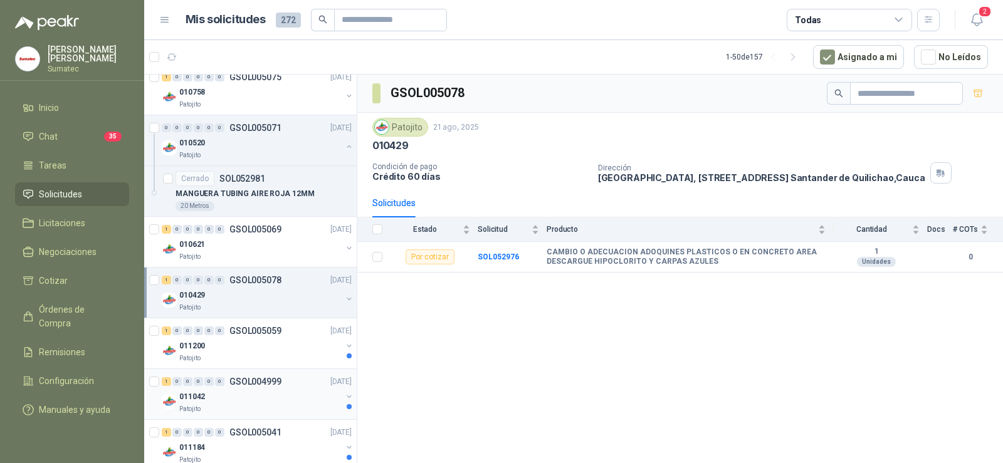
click at [254, 379] on p "GSOL004999" at bounding box center [255, 381] width 52 height 9
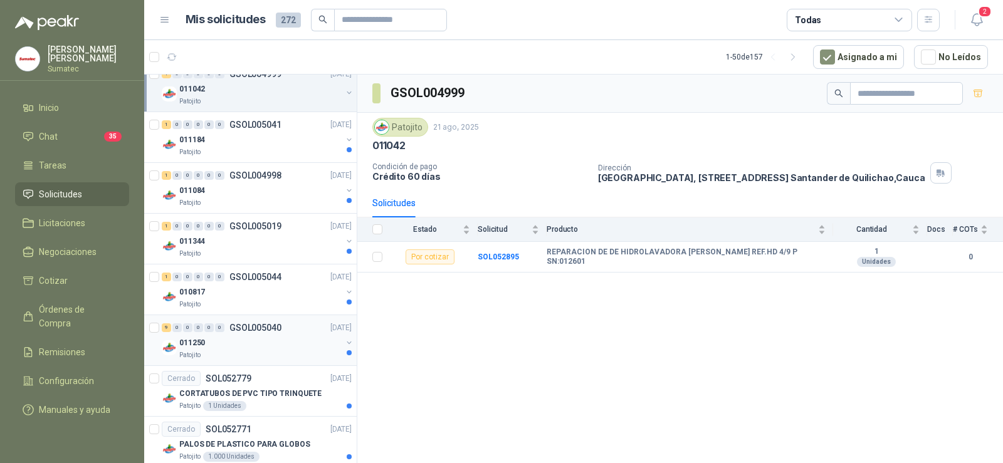
scroll to position [1504, 0]
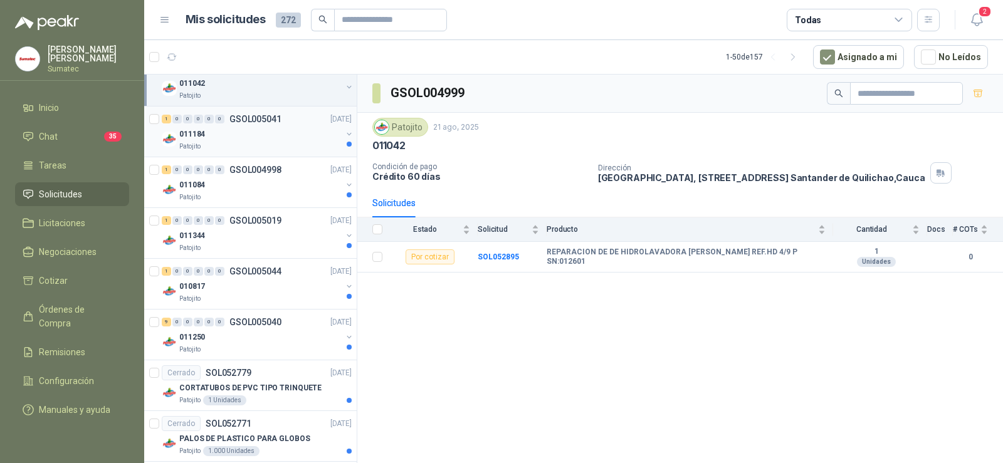
click at [287, 149] on div "Patojito" at bounding box center [260, 147] width 162 height 10
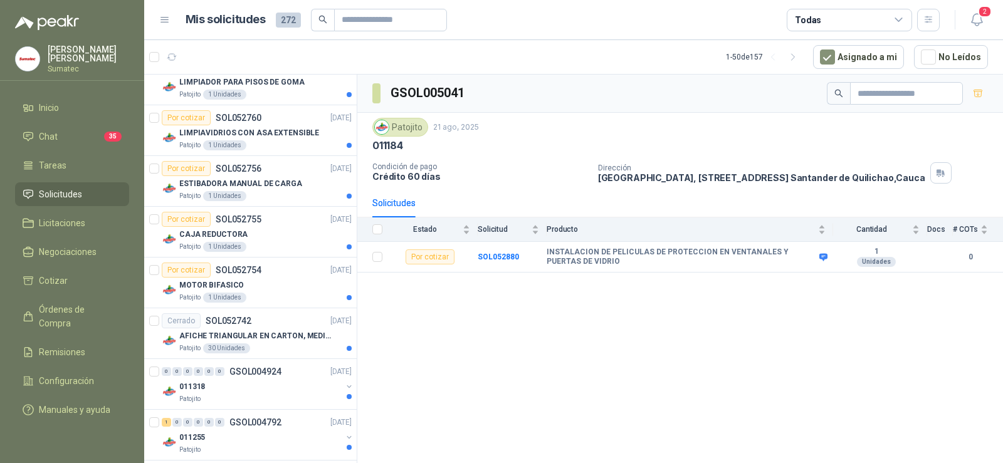
scroll to position [2379, 0]
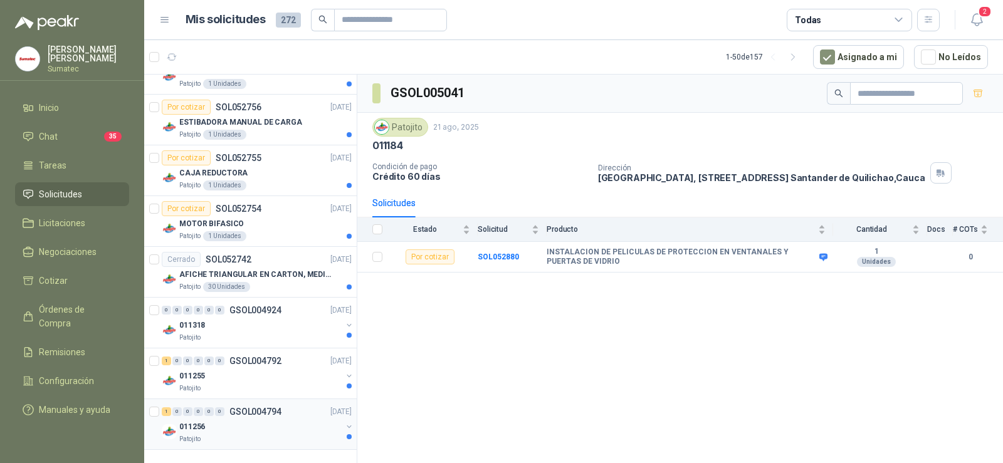
click at [258, 422] on div "011256" at bounding box center [260, 426] width 162 height 15
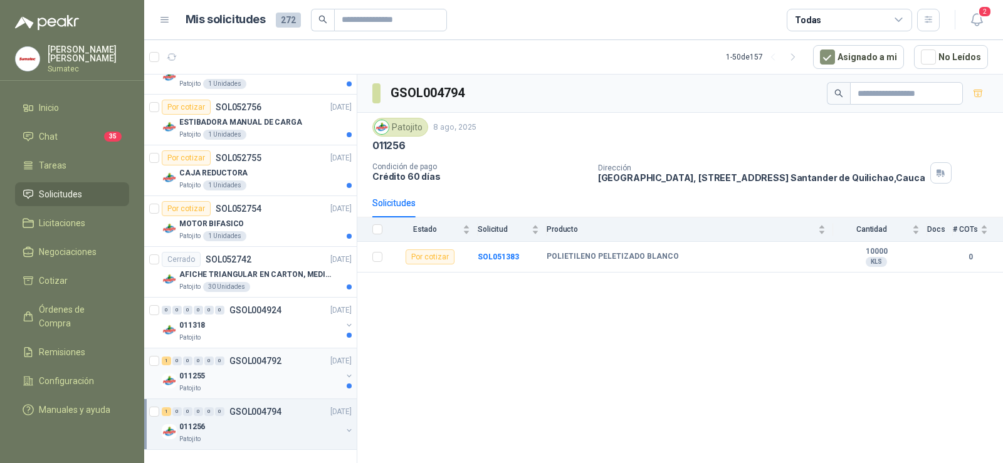
click at [262, 384] on div "Patojito" at bounding box center [260, 389] width 162 height 10
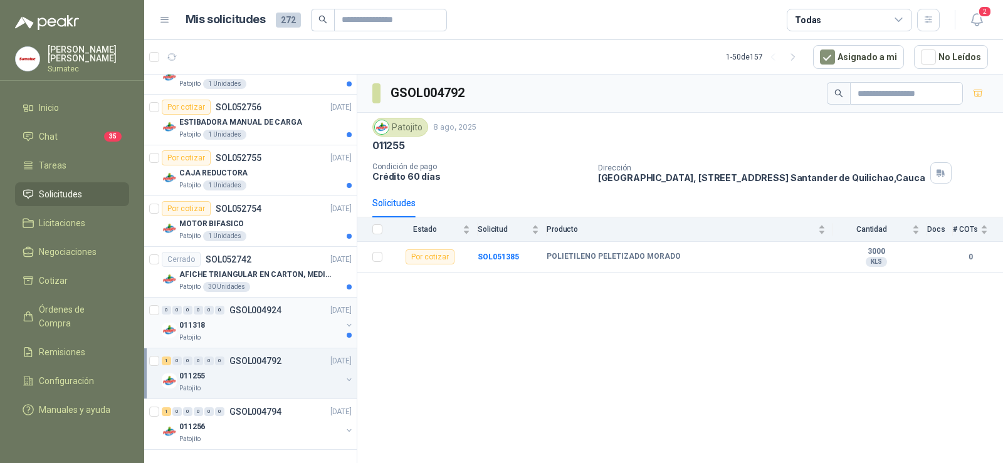
click at [262, 324] on div "011318" at bounding box center [260, 325] width 162 height 15
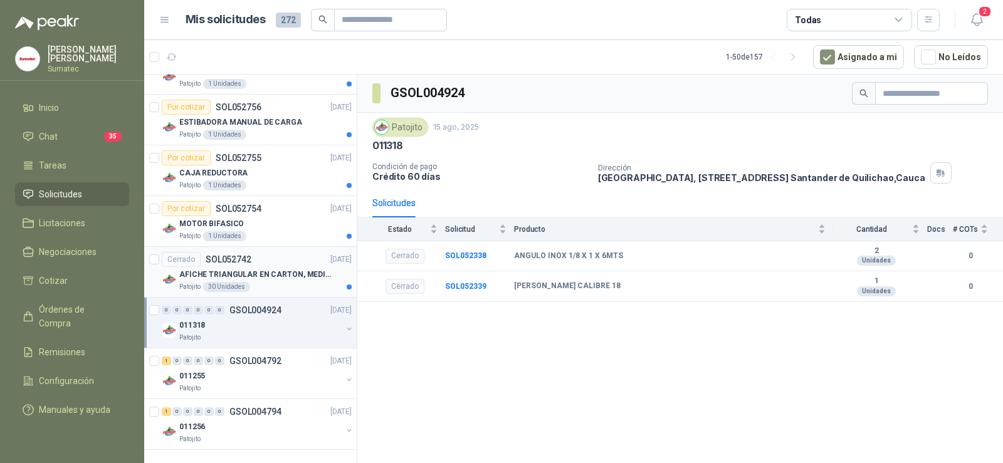
click at [273, 280] on p "AFICHE TRIANGULAR EN CARTON, MEDIDAS 30 CM X 45 CM" at bounding box center [257, 275] width 156 height 12
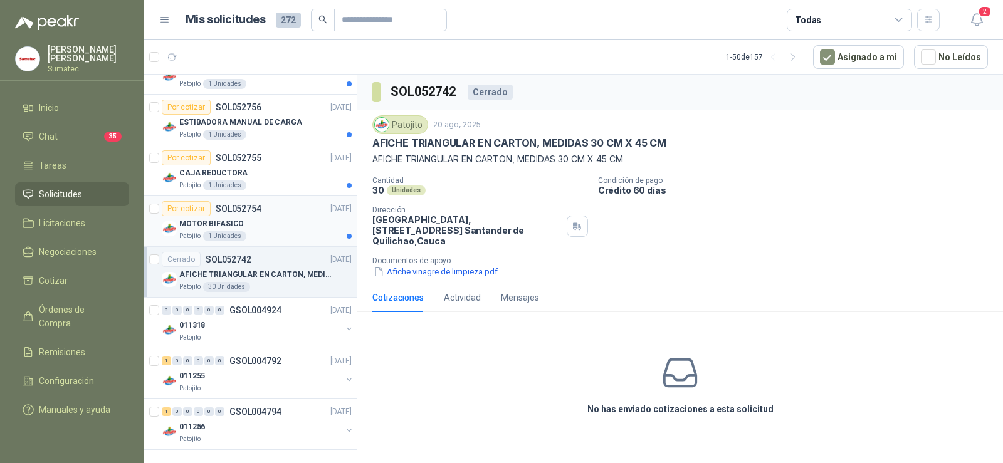
click at [274, 226] on div "MOTOR BIFASICO" at bounding box center [265, 223] width 172 height 15
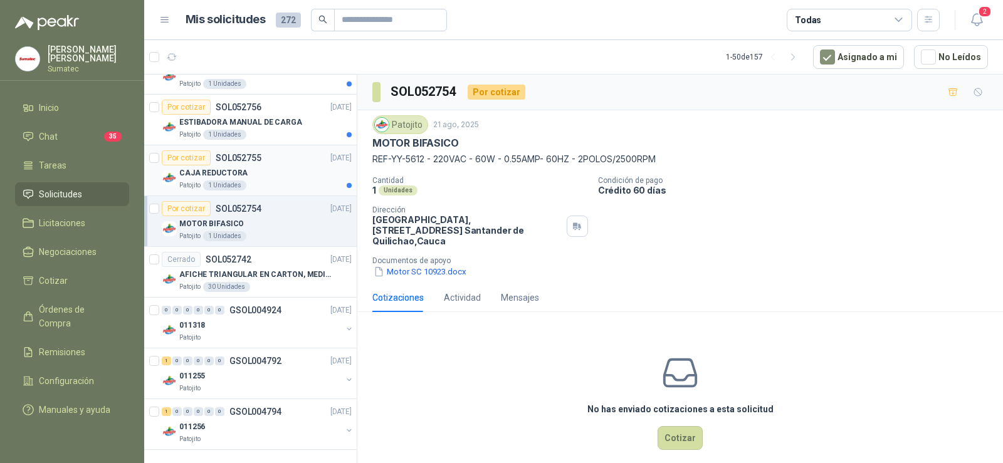
click at [263, 170] on div "CAJA REDUCTORA" at bounding box center [265, 172] width 172 height 15
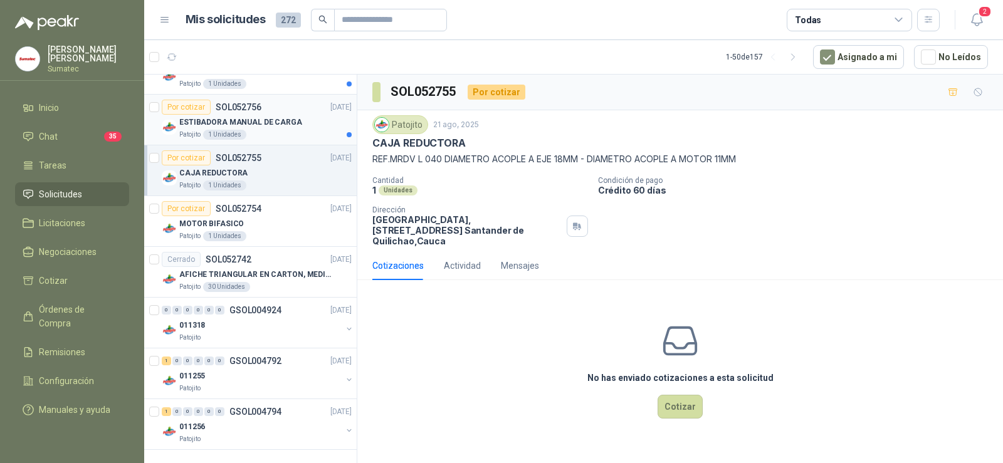
click at [280, 137] on div "Patojito 1 Unidades" at bounding box center [265, 135] width 172 height 10
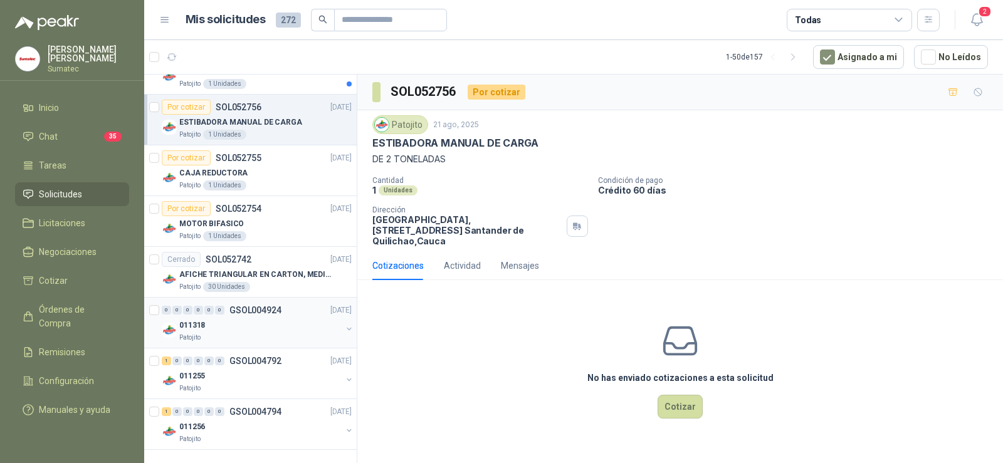
click at [254, 325] on div "011318" at bounding box center [260, 325] width 162 height 15
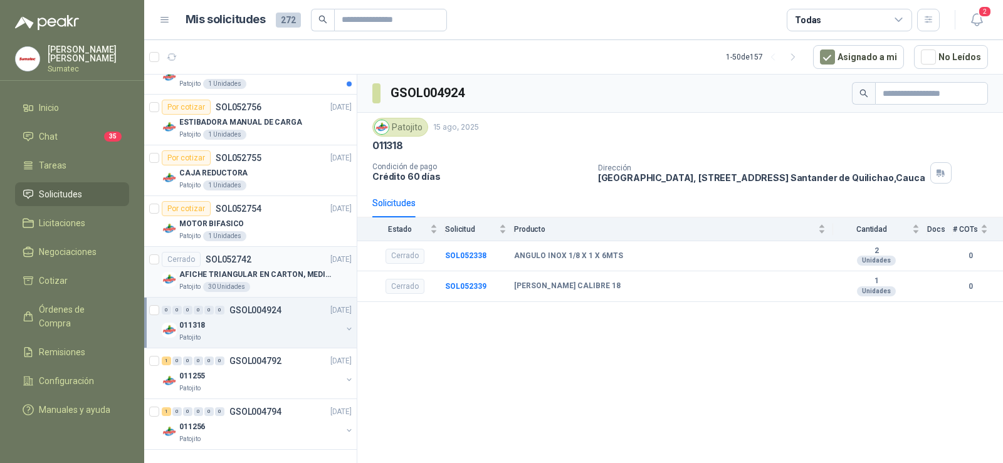
click at [242, 285] on div "30 Unidades" at bounding box center [226, 287] width 47 height 10
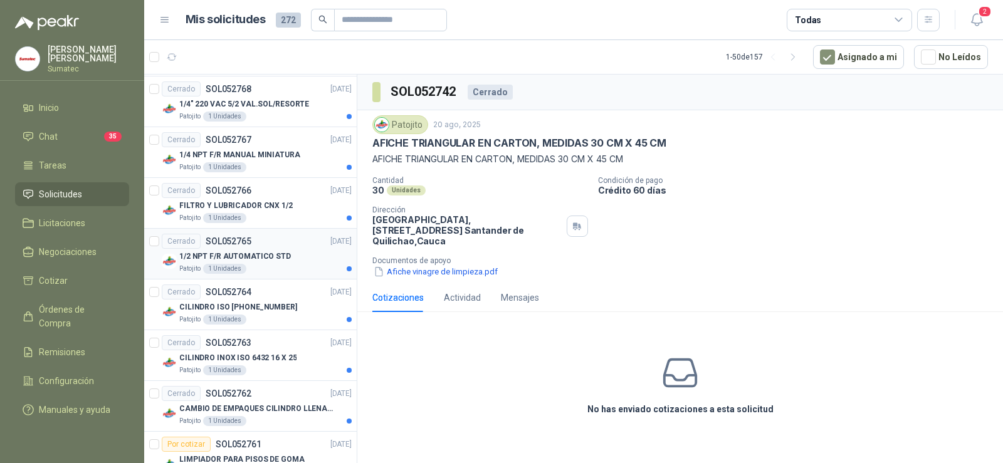
scroll to position [2066, 0]
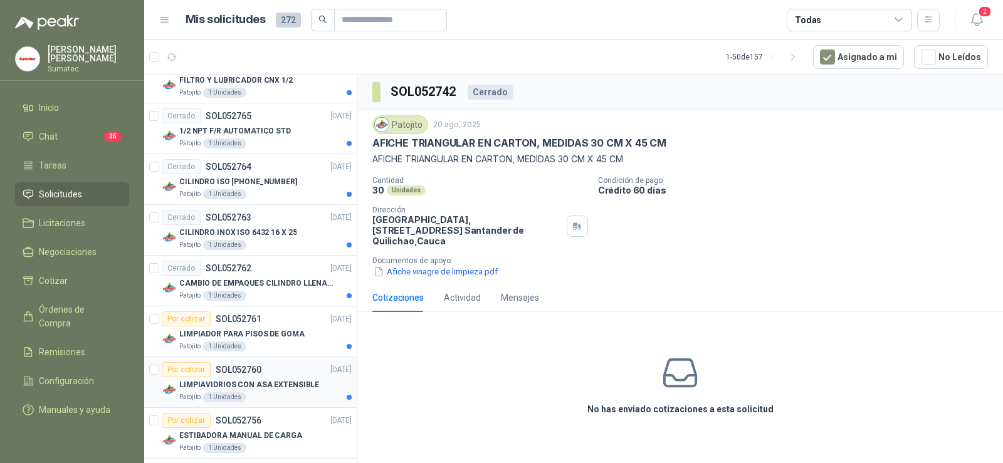
click at [263, 387] on p "LIMPIAVIDRIOS CON ASA EXTENSIBLE" at bounding box center [249, 385] width 140 height 12
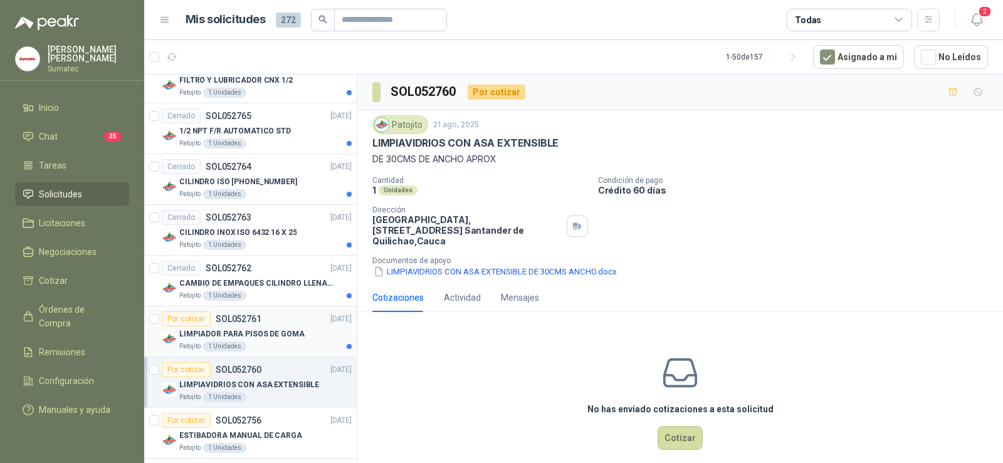
click at [258, 342] on div "Patojito 1 Unidades" at bounding box center [265, 347] width 172 height 10
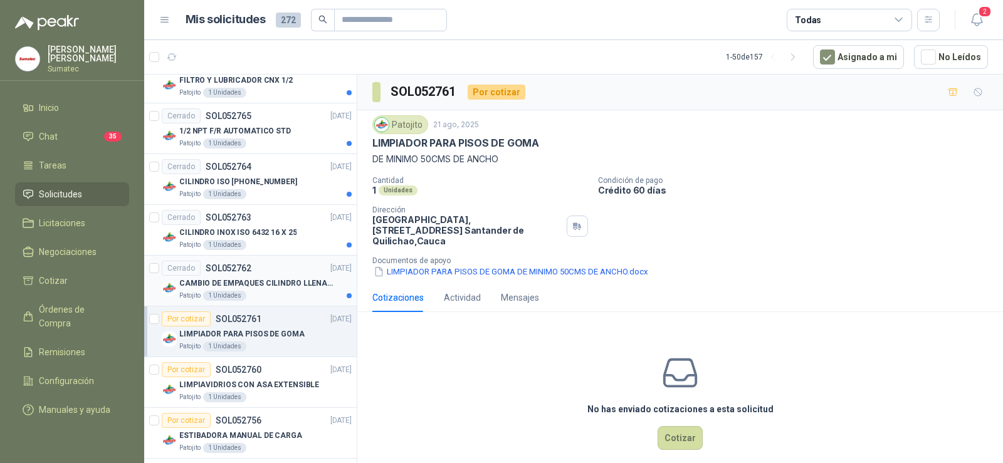
click at [260, 270] on div "Cerrado SOL052762 [DATE]" at bounding box center [257, 268] width 190 height 15
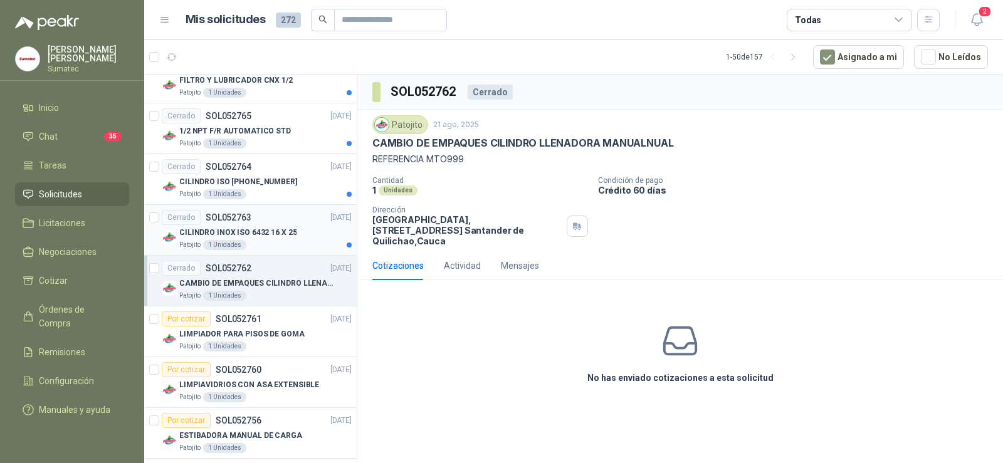
click at [246, 231] on p "CILINDRO INOX ISO 6432 16 X 25" at bounding box center [237, 233] width 117 height 12
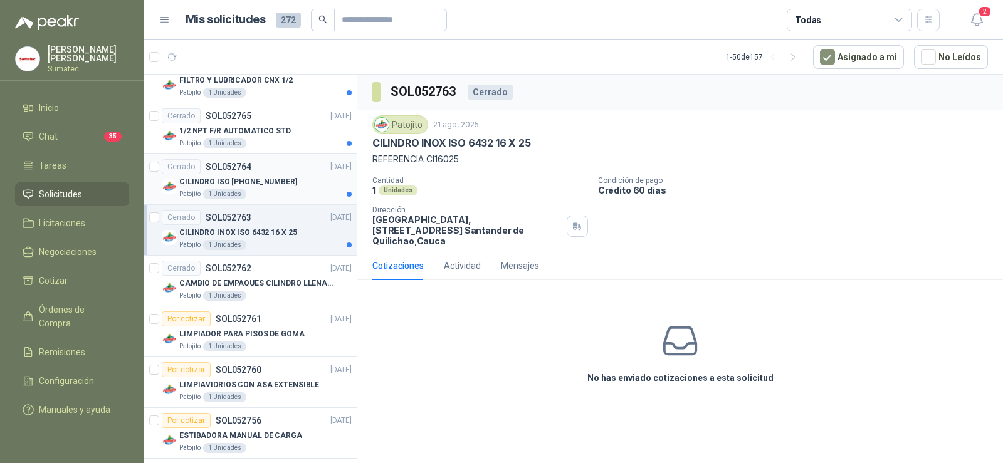
click at [239, 167] on p "SOL052764" at bounding box center [229, 166] width 46 height 9
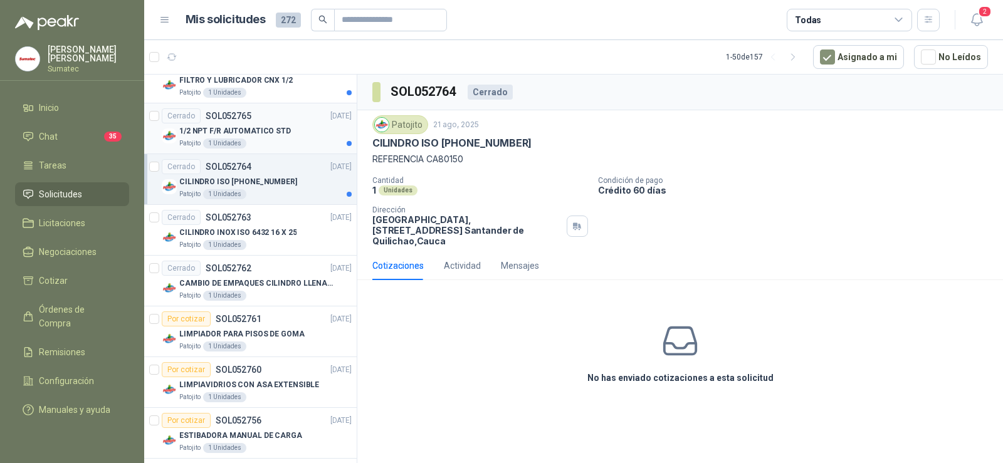
click at [243, 140] on div "1 Unidades" at bounding box center [224, 144] width 43 height 10
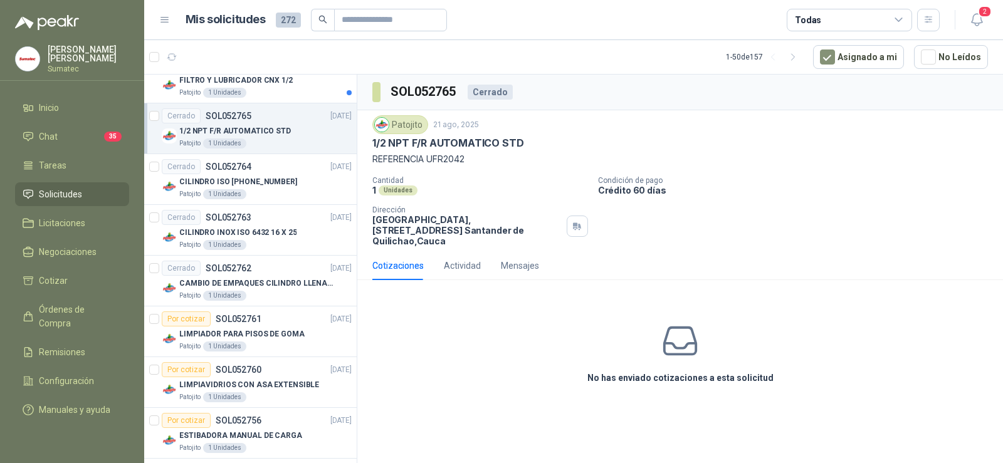
scroll to position [1940, 0]
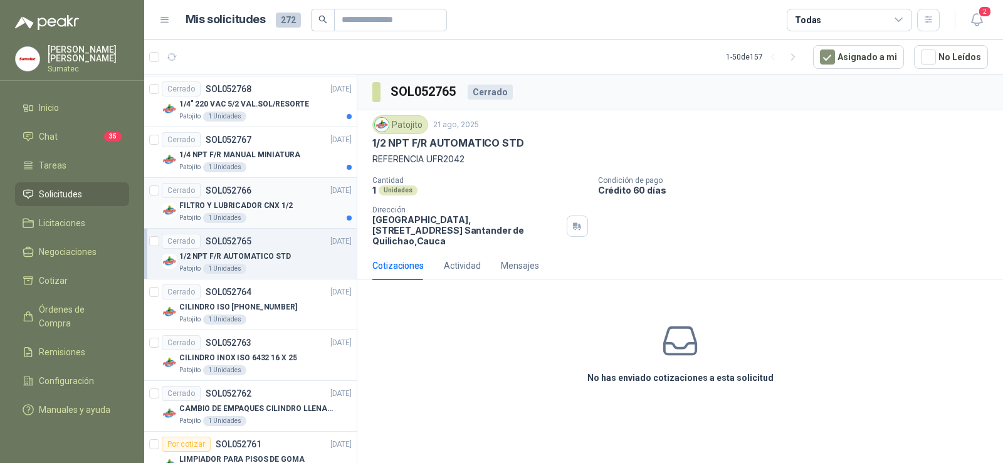
click at [284, 206] on p "FILTRO Y LUBRICADOR CNX 1/2" at bounding box center [235, 206] width 113 height 12
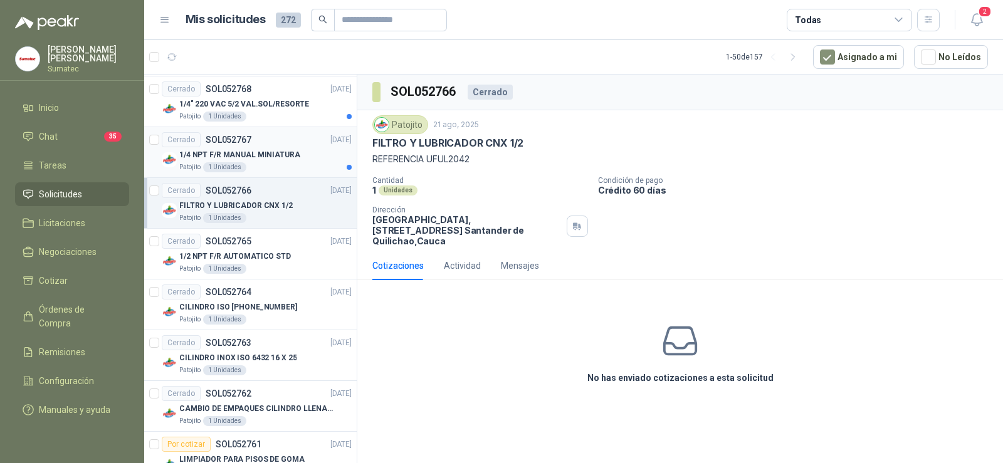
click at [283, 164] on div "Patojito 1 Unidades" at bounding box center [265, 167] width 172 height 10
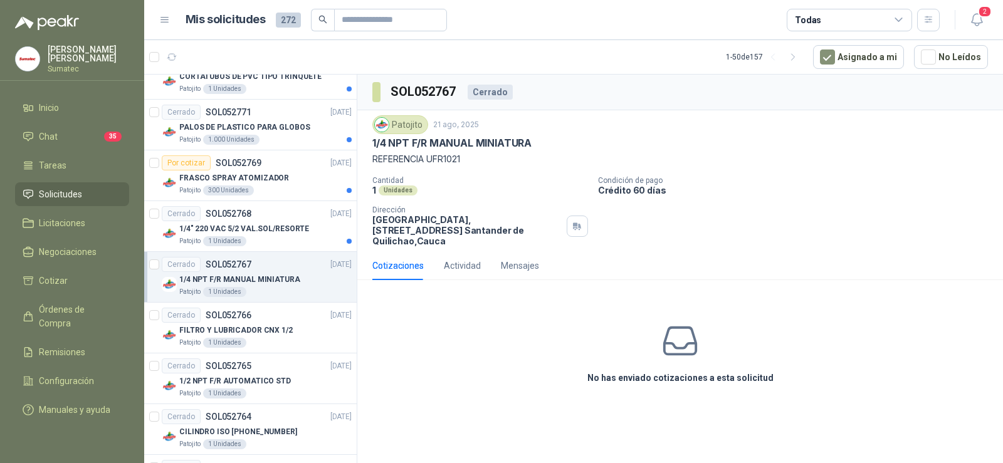
scroll to position [1815, 0]
click at [298, 231] on p "1/4" 220 VAC 5/2 VAL.SOL/RESORTE" at bounding box center [244, 230] width 130 height 12
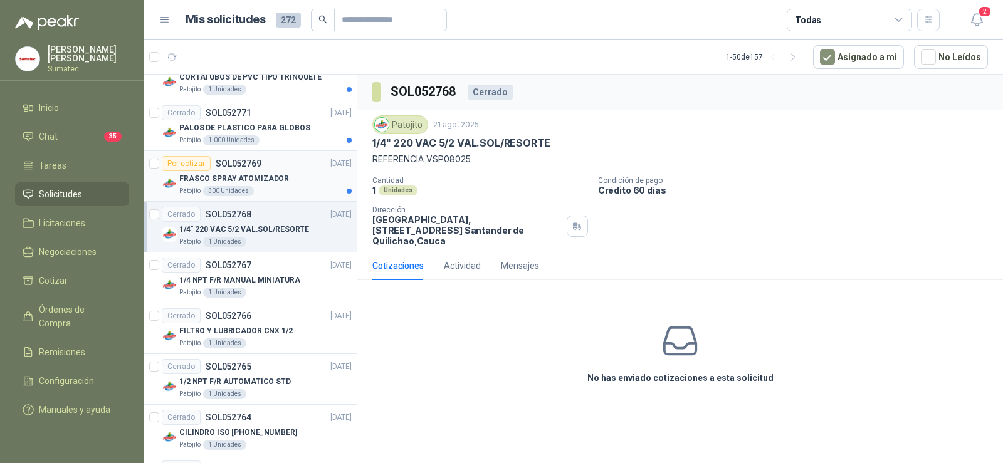
click at [288, 186] on div "Patojito 300 Unidades" at bounding box center [265, 191] width 172 height 10
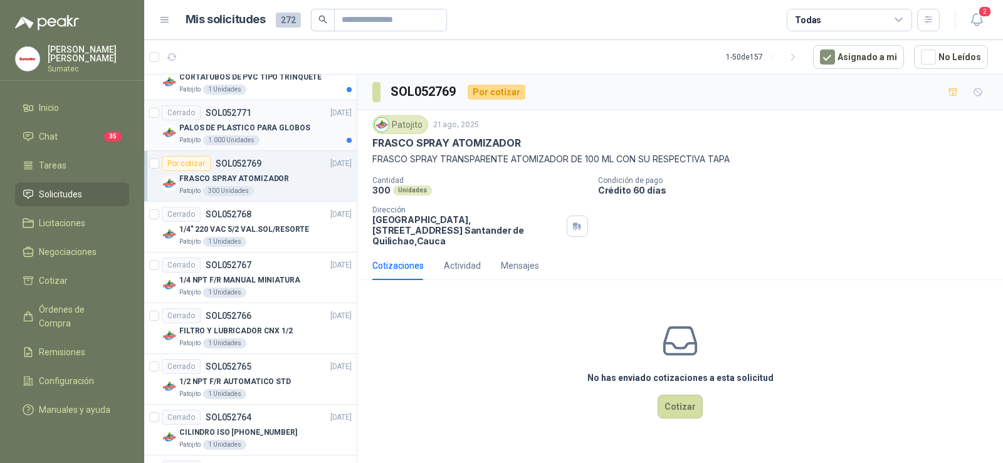
click at [279, 140] on div "Patojito 1.000 Unidades" at bounding box center [265, 140] width 172 height 10
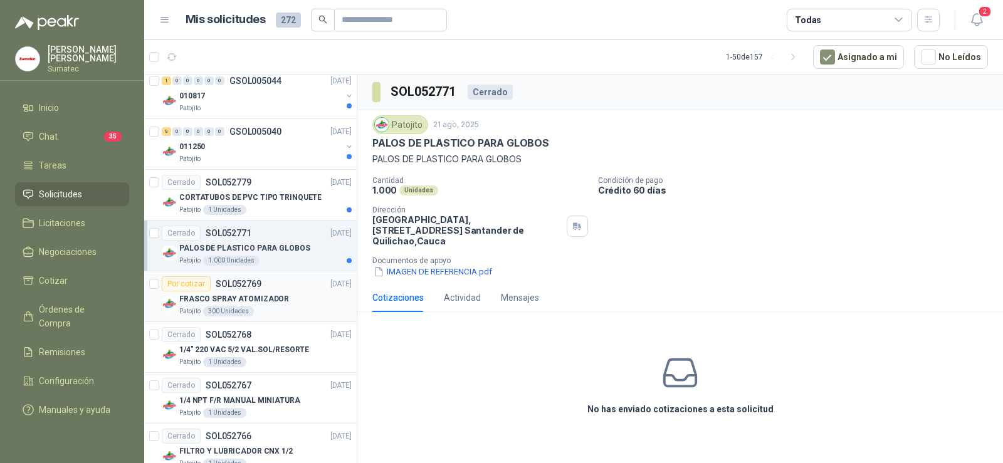
scroll to position [1690, 0]
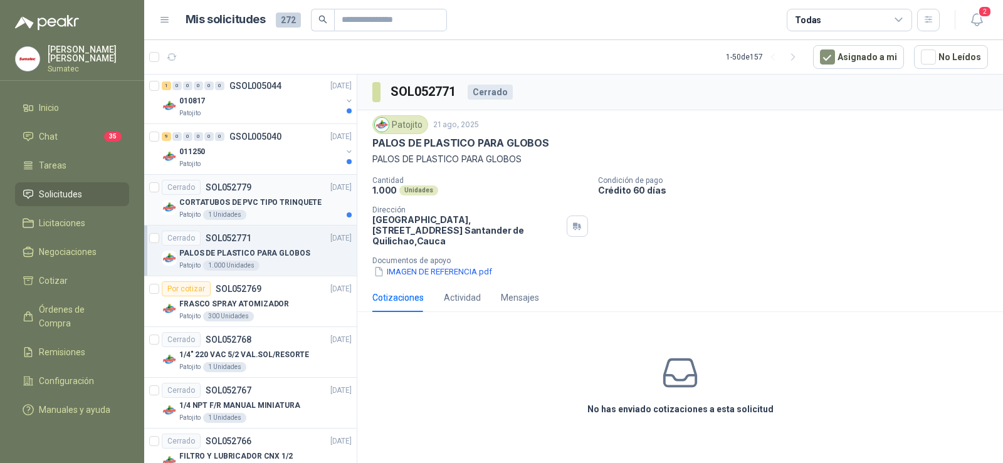
click at [271, 212] on div "Patojito 1 Unidades" at bounding box center [265, 215] width 172 height 10
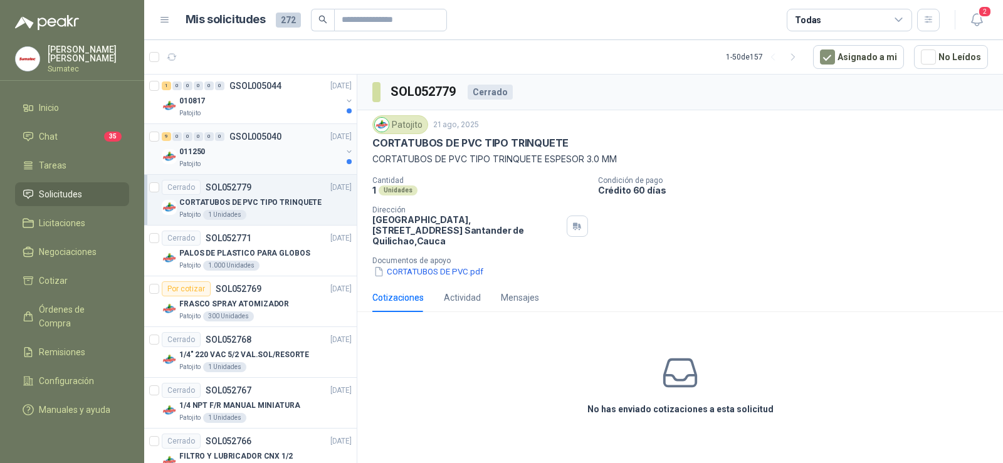
click at [285, 154] on div "011250" at bounding box center [260, 151] width 162 height 15
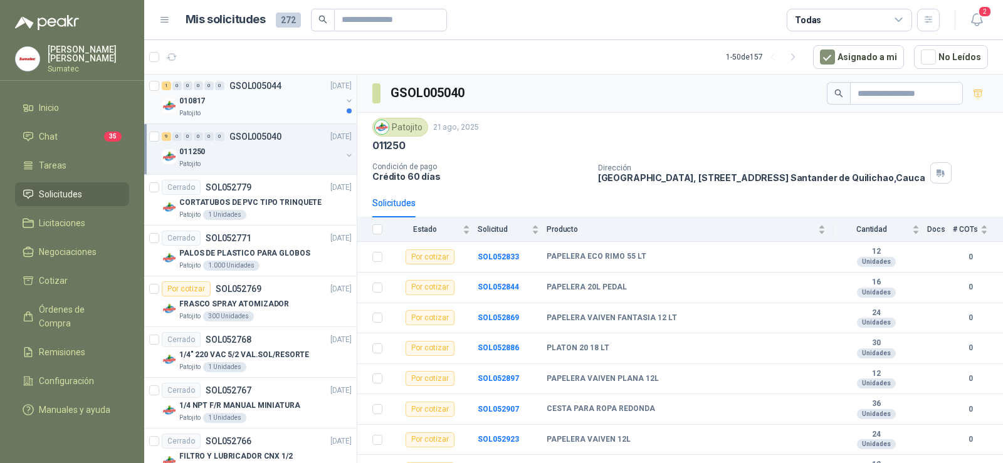
click at [286, 115] on div "Patojito" at bounding box center [260, 113] width 162 height 10
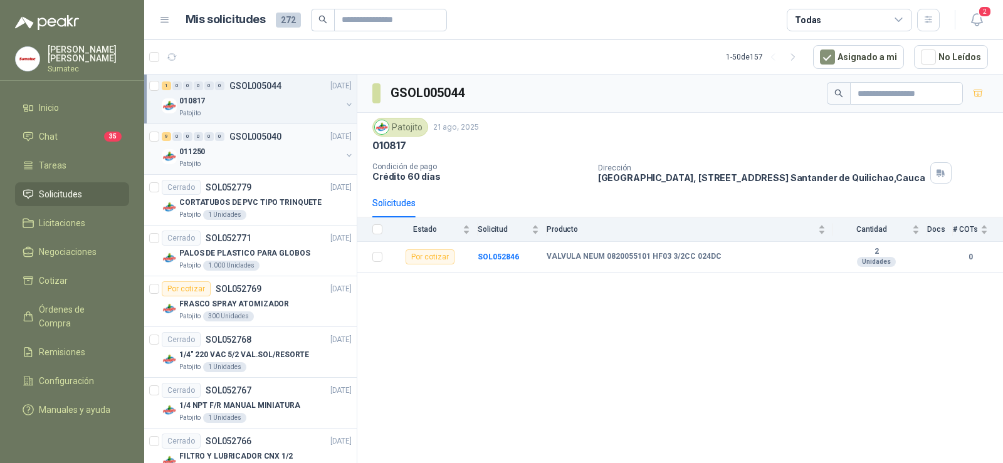
click at [258, 152] on div "011250" at bounding box center [260, 151] width 162 height 15
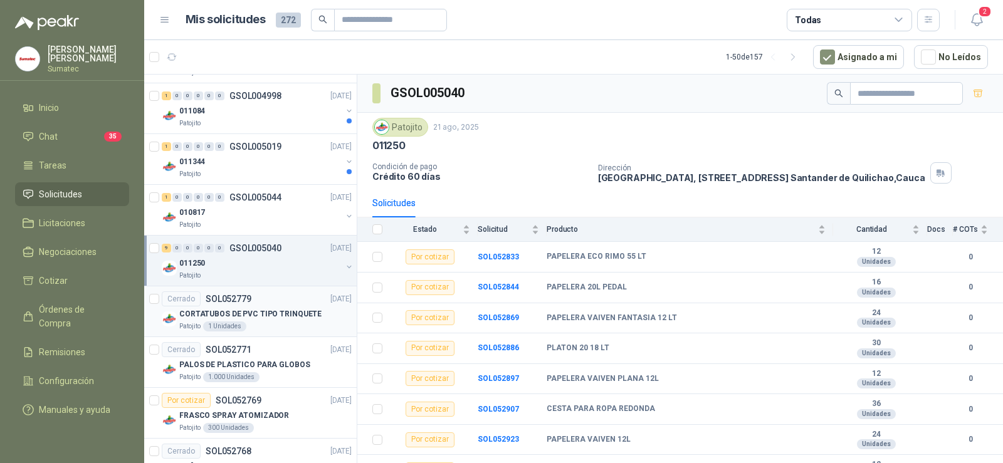
scroll to position [1439, 0]
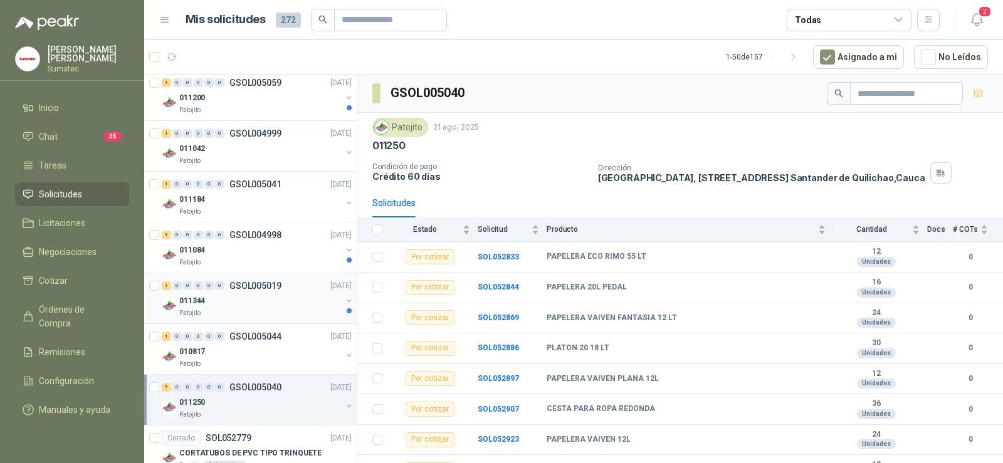
click at [262, 305] on div "011344" at bounding box center [260, 300] width 162 height 15
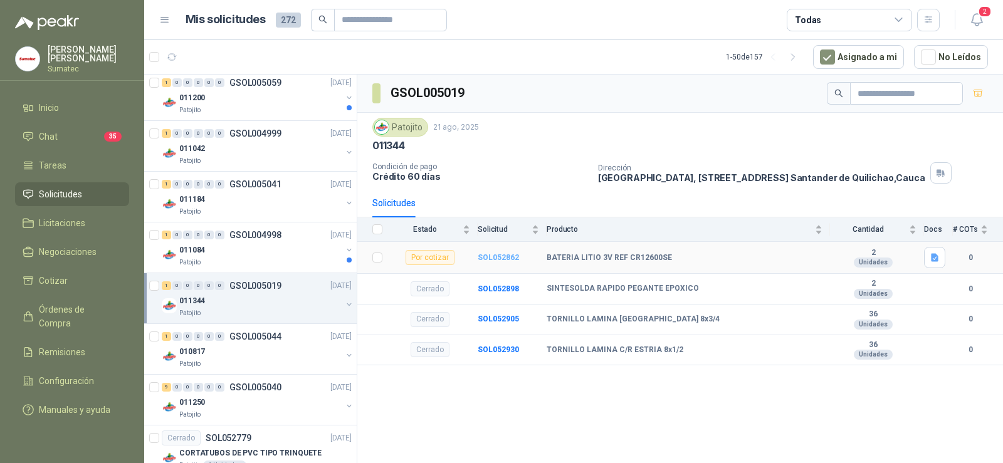
click at [500, 260] on b "SOL052862" at bounding box center [498, 257] width 41 height 9
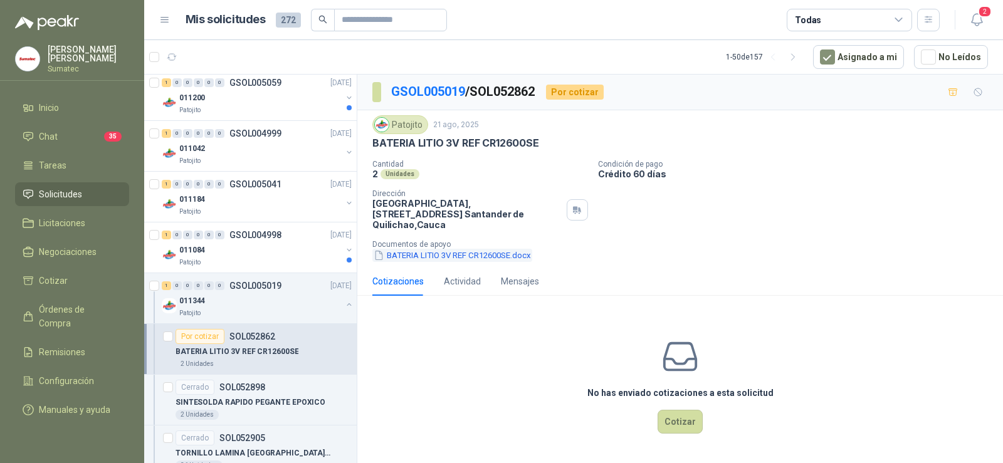
click at [456, 249] on button "BATERIA LITIO 3V REF CR12600SE.docx" at bounding box center [452, 255] width 160 height 13
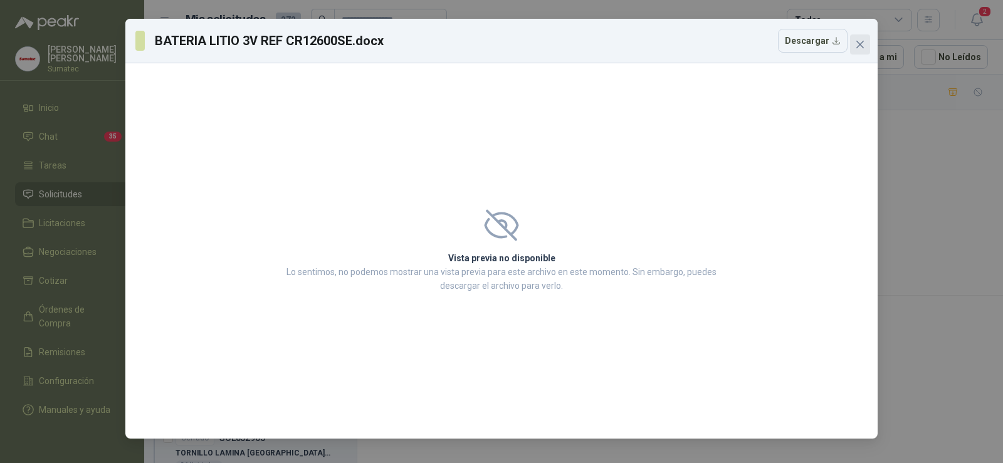
click at [855, 43] on span "Close" at bounding box center [860, 44] width 20 height 10
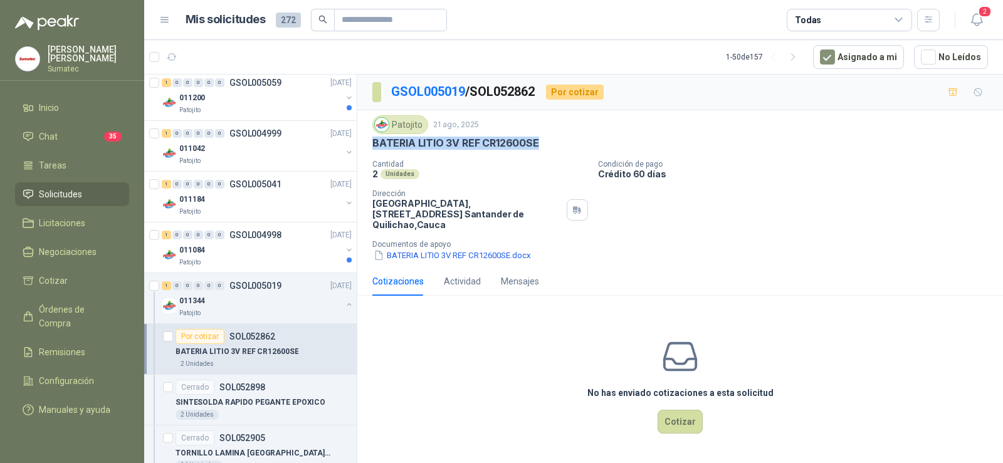
drag, startPoint x: 372, startPoint y: 142, endPoint x: 546, endPoint y: 141, distance: 173.6
click at [546, 141] on div "BATERIA LITIO 3V REF CR12600SE" at bounding box center [679, 143] width 615 height 13
copy p "BATERIA LITIO 3V REF CR12600SE"
click at [275, 233] on p "GSOL004998" at bounding box center [255, 235] width 52 height 9
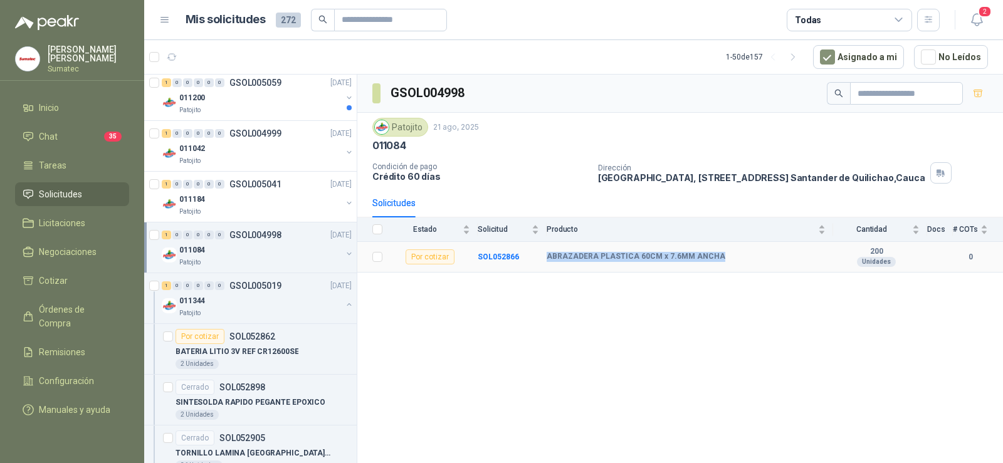
drag, startPoint x: 721, startPoint y: 256, endPoint x: 548, endPoint y: 260, distance: 173.0
click at [548, 260] on div "ABRAZADERA PLASTICA 60CM x 7.6MM ANCHA" at bounding box center [686, 257] width 279 height 10
copy b "ABRAZADERA PLASTICA 60CM x 7.6MM ANCHA"
click at [508, 257] on b "SOL052866" at bounding box center [498, 257] width 41 height 9
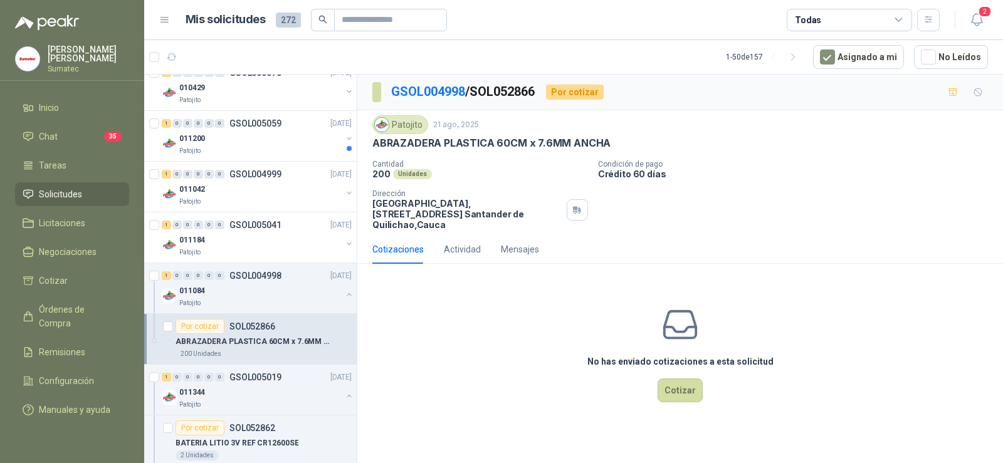
scroll to position [1314, 0]
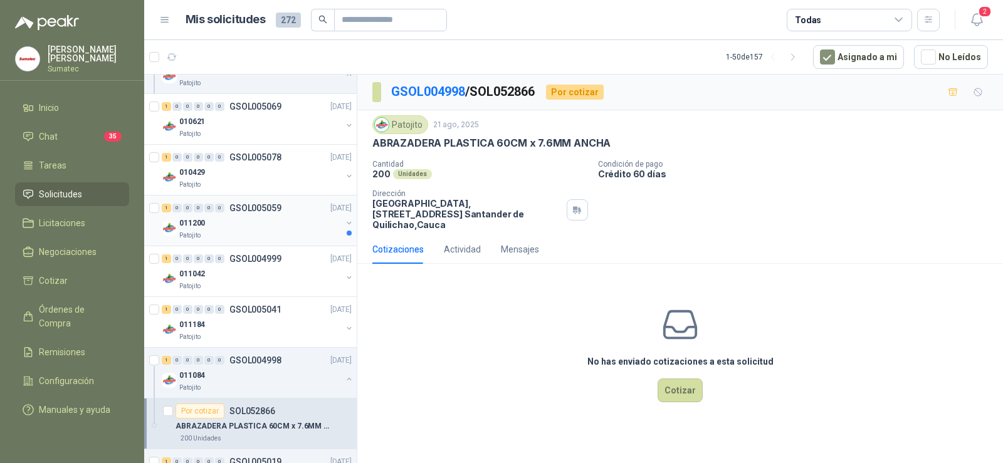
click at [292, 224] on div "011200" at bounding box center [260, 223] width 162 height 15
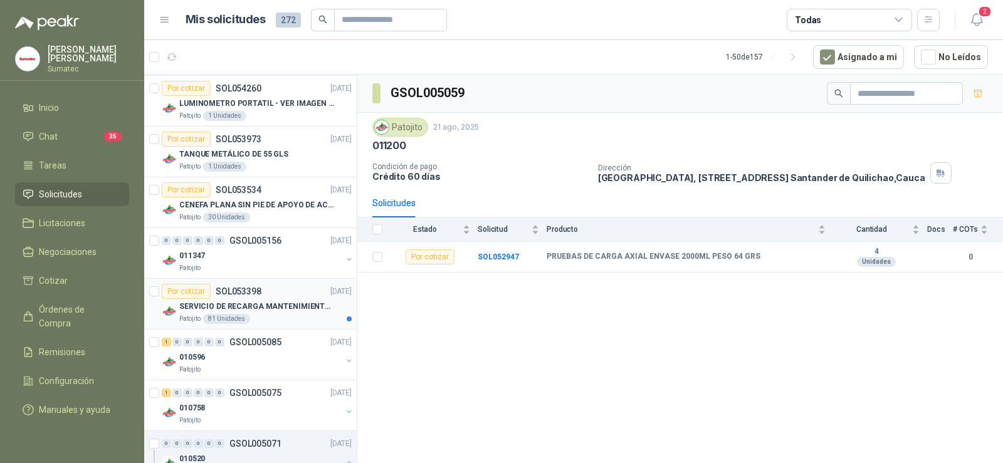
scroll to position [1000, 0]
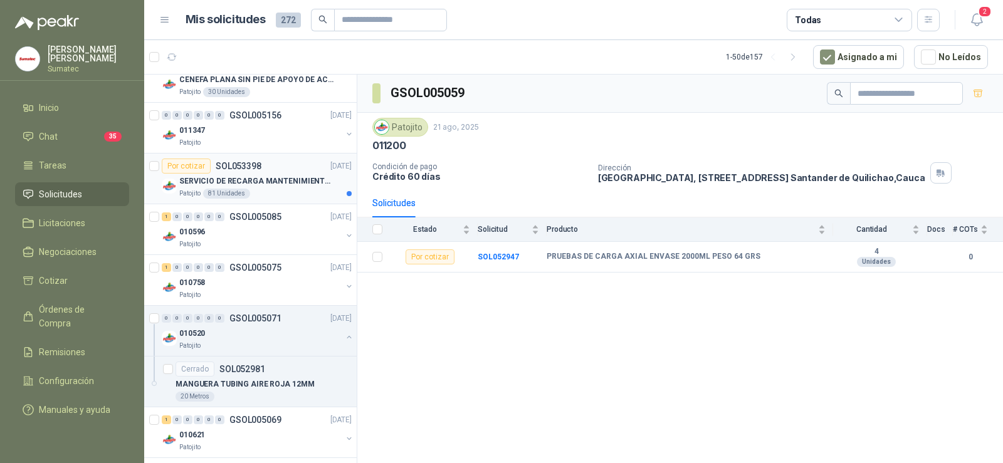
click at [281, 189] on div "Patojito 81 Unidades" at bounding box center [265, 194] width 172 height 10
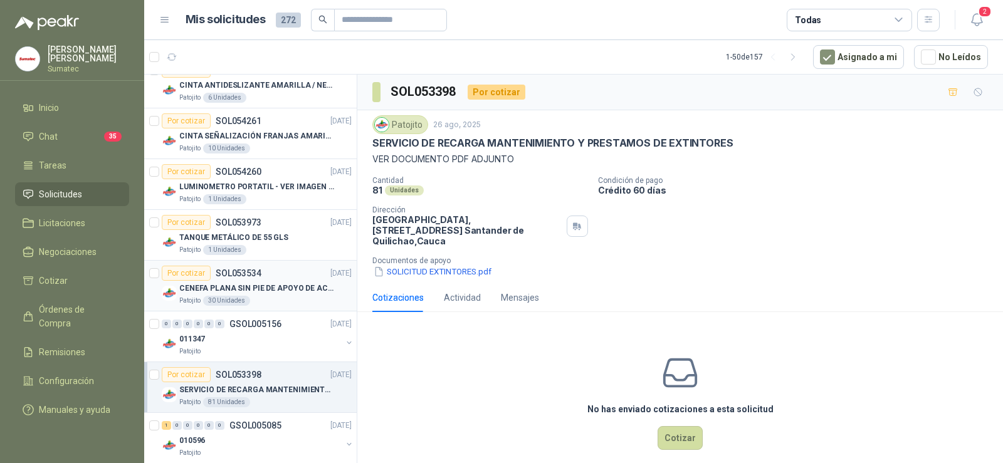
scroll to position [687, 0]
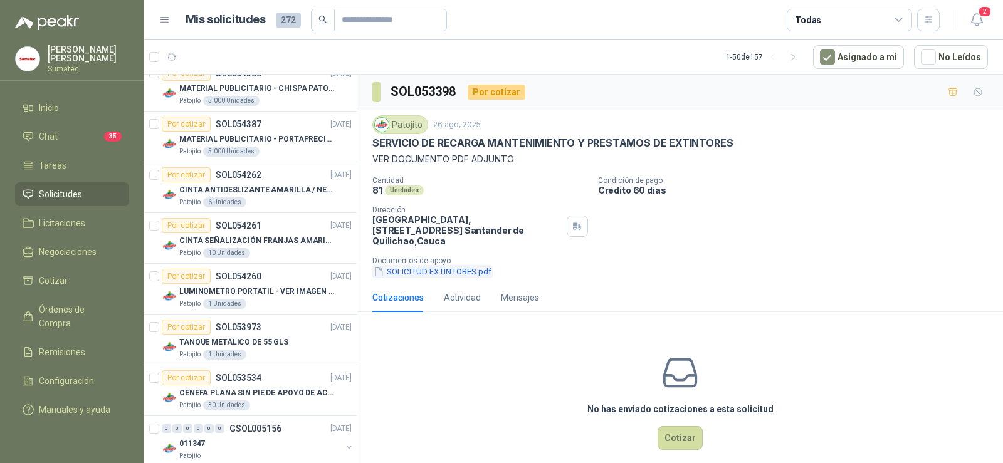
click at [440, 265] on button "SOLICITUD EXTINTORES.pdf" at bounding box center [432, 271] width 120 height 13
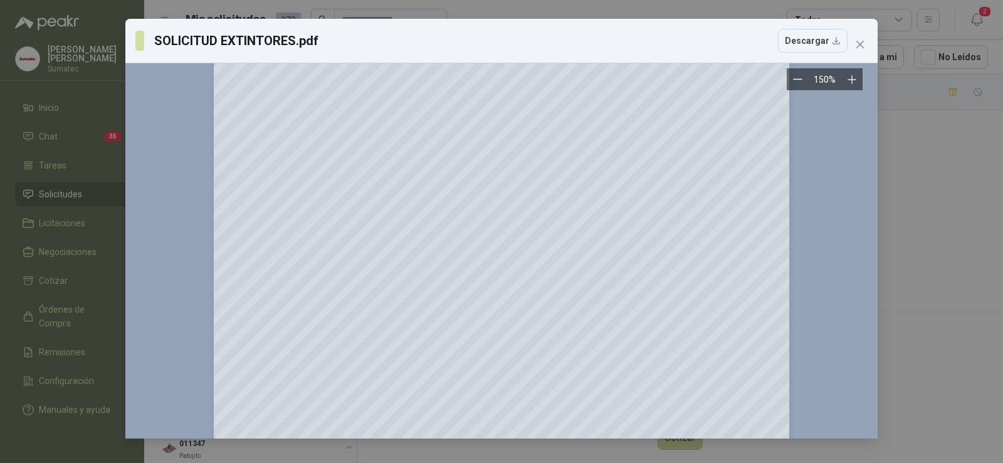
scroll to position [13, 0]
click at [860, 47] on icon "close" at bounding box center [860, 44] width 10 height 10
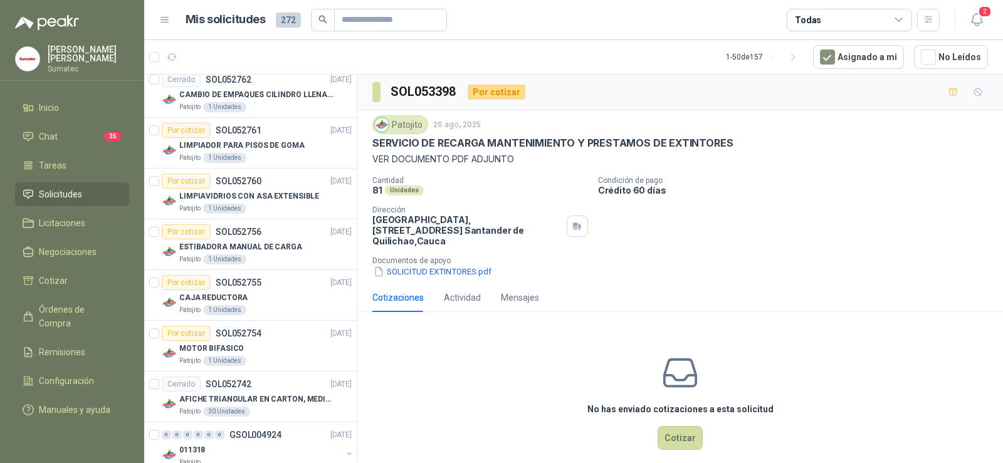
scroll to position [2633, 0]
